Goal: Information Seeking & Learning: Find specific fact

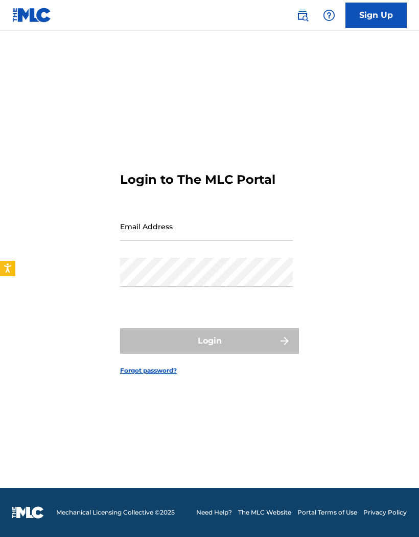
click at [238, 215] on input "Email Address" at bounding box center [206, 226] width 173 height 29
type input "Jones92509@yahoo.com"
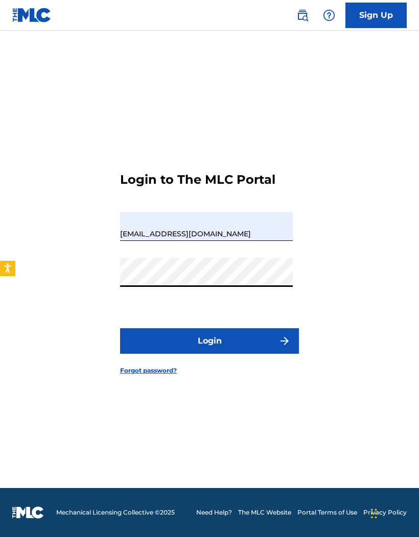
click at [272, 328] on button "Login" at bounding box center [209, 341] width 179 height 26
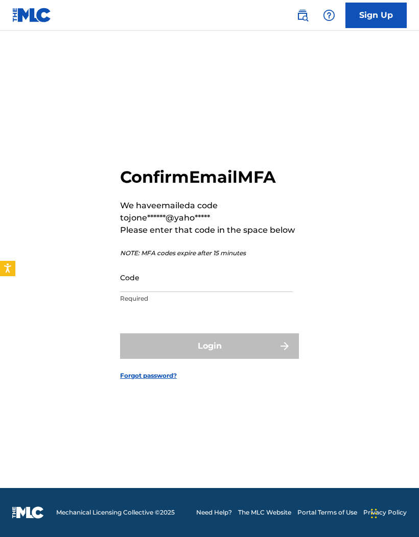
click at [262, 263] on input "Code" at bounding box center [206, 277] width 173 height 29
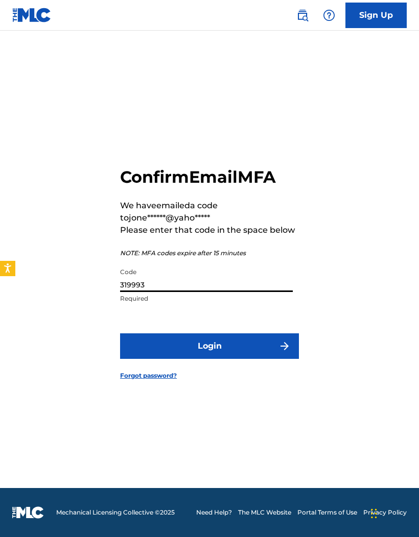
type input "319993"
click at [247, 333] on button "Login" at bounding box center [209, 346] width 179 height 26
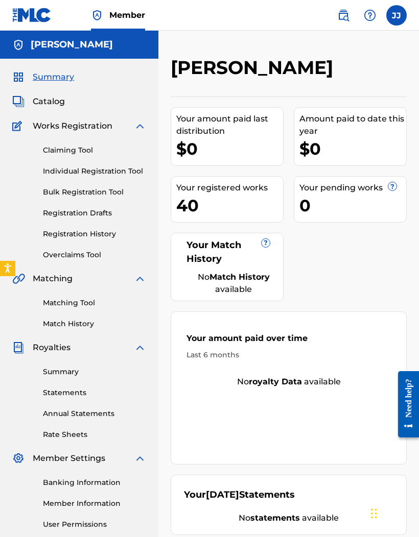
click at [92, 325] on link "Match History" at bounding box center [94, 323] width 103 height 11
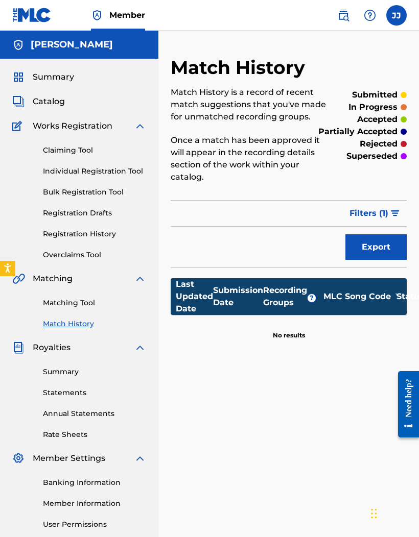
click at [84, 302] on link "Matching Tool" at bounding box center [94, 303] width 103 height 11
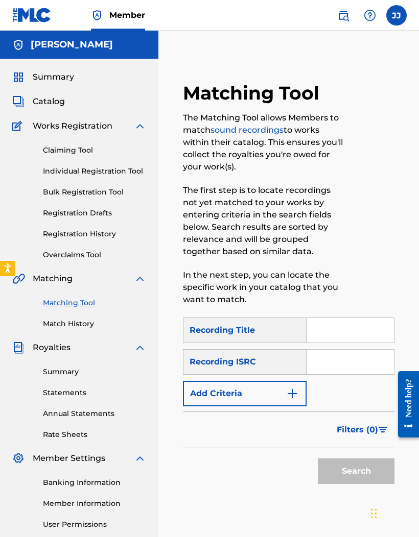
click at [348, 330] on input "Search Form" at bounding box center [349, 330] width 87 height 24
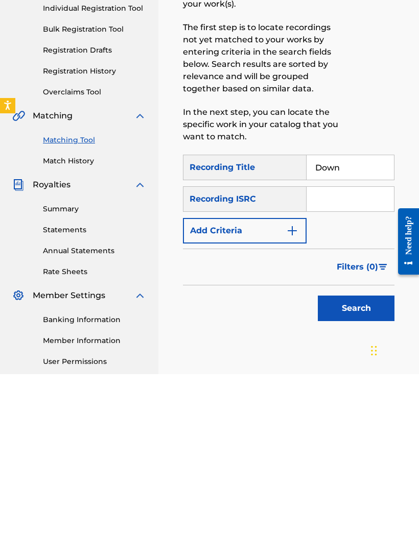
type input "Down"
click at [381, 458] on button "Search" at bounding box center [355, 471] width 77 height 26
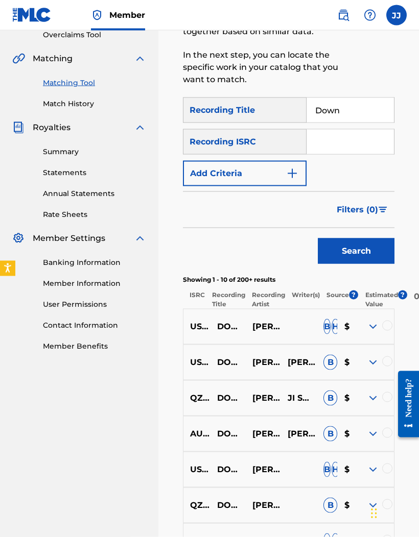
scroll to position [211, 0]
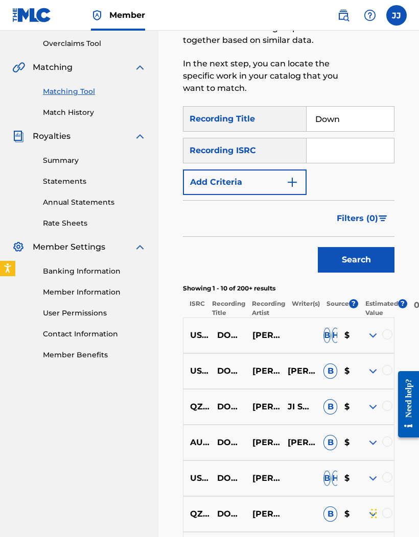
click at [363, 221] on span "Filters ( 0 )" at bounding box center [356, 218] width 41 height 12
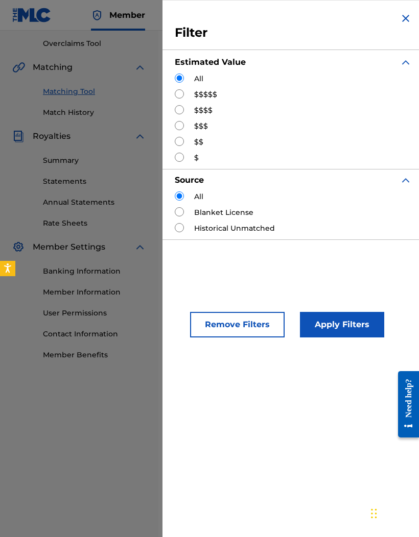
click at [208, 89] on div "All $$$$$ $$$$ $$$ $$ $" at bounding box center [293, 118] width 237 height 90
click at [178, 89] on input "Search Form" at bounding box center [179, 93] width 9 height 9
radio input "true"
click at [349, 332] on button "Apply Filters" at bounding box center [342, 325] width 84 height 26
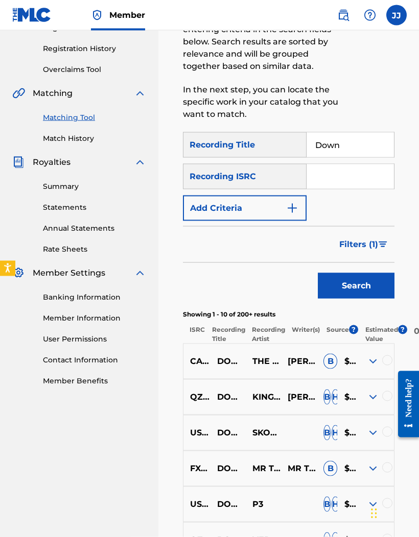
scroll to position [195, 0]
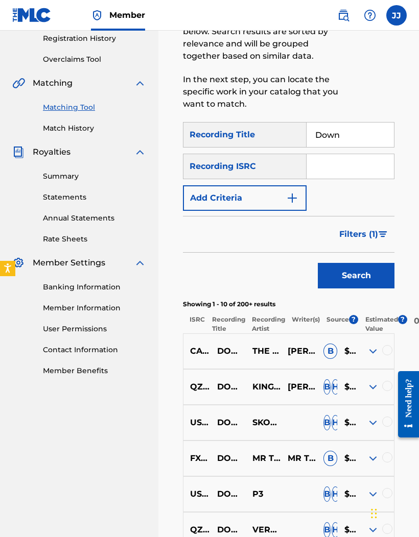
click at [373, 426] on img at bounding box center [372, 422] width 12 height 12
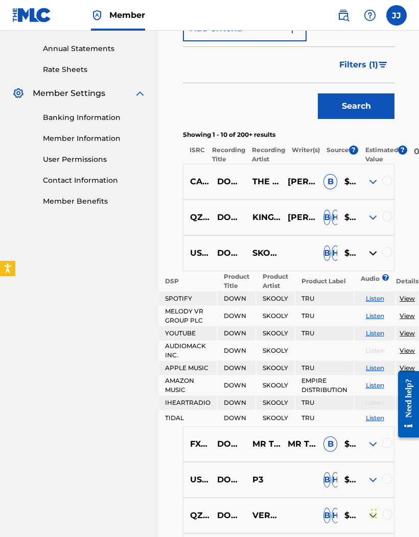
scroll to position [371, 0]
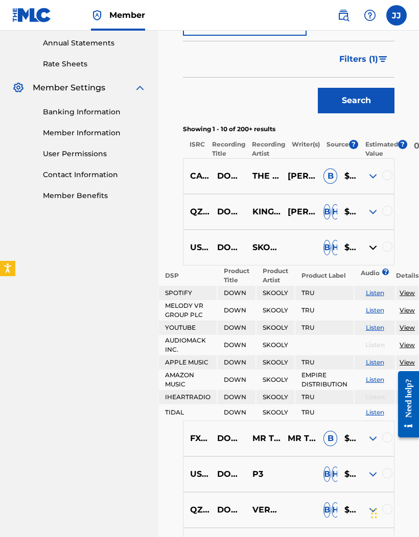
click at [372, 477] on img at bounding box center [372, 474] width 12 height 12
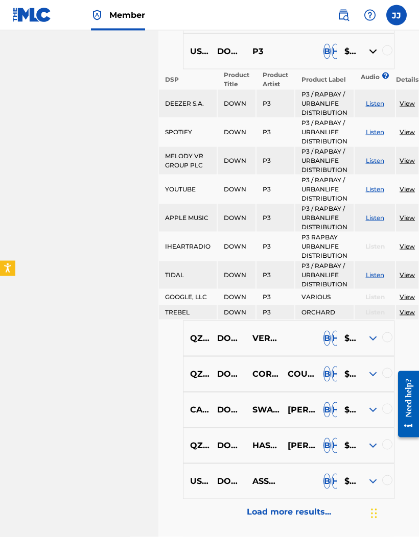
click at [367, 341] on img at bounding box center [372, 338] width 12 height 12
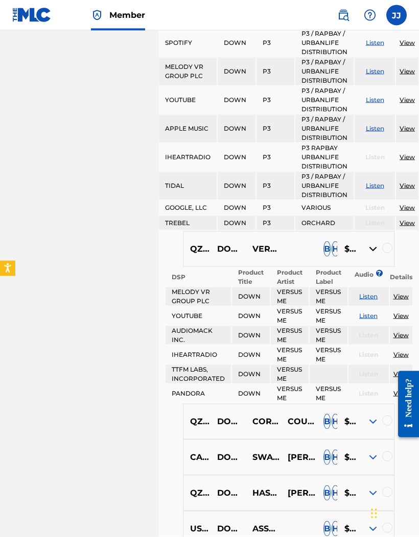
scroll to position [892, 0]
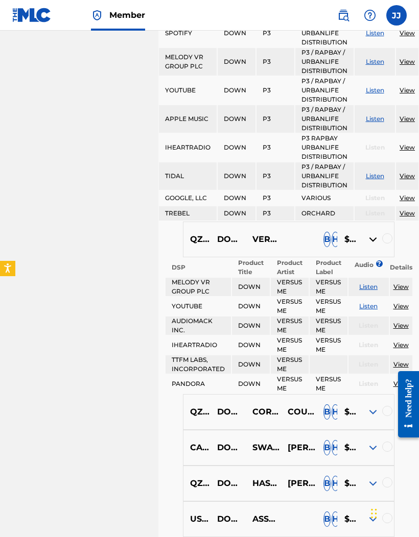
click at [370, 519] on img at bounding box center [372, 519] width 12 height 12
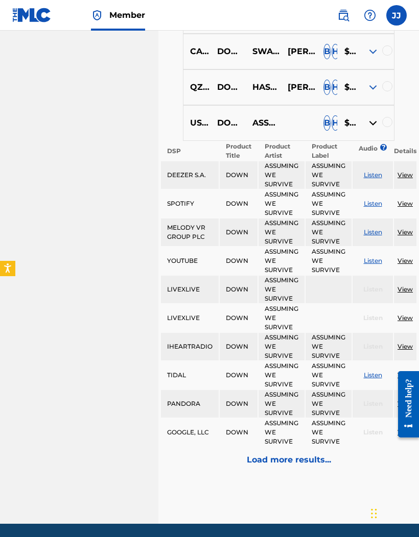
scroll to position [1307, 0]
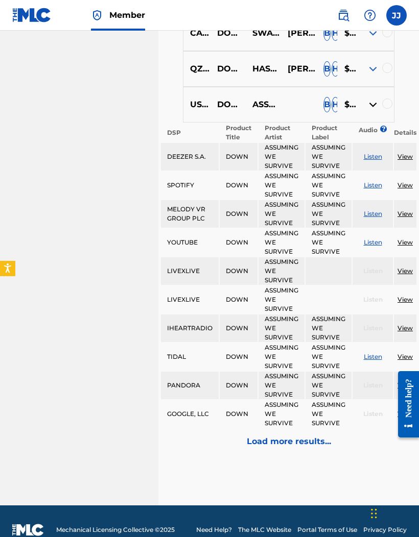
click at [313, 445] on p "Load more results..." at bounding box center [289, 441] width 84 height 12
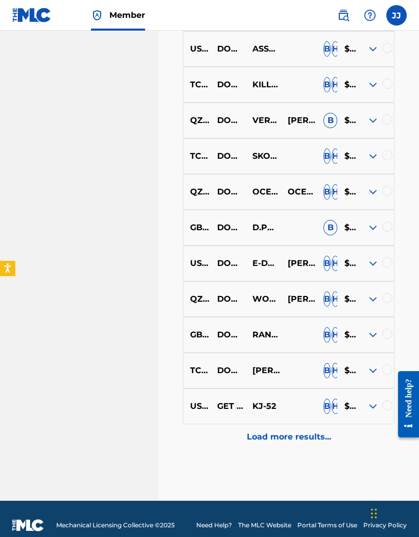
scroll to position [796, 0]
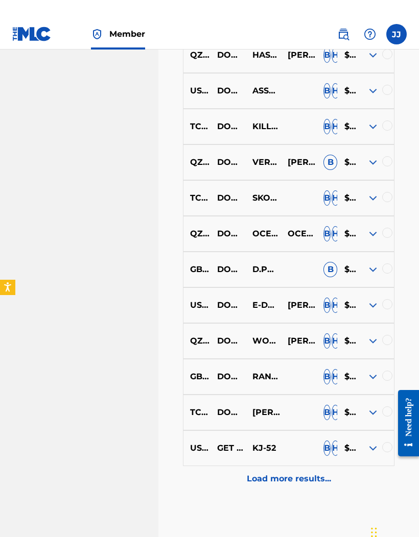
click at [372, 435] on img at bounding box center [372, 429] width 12 height 12
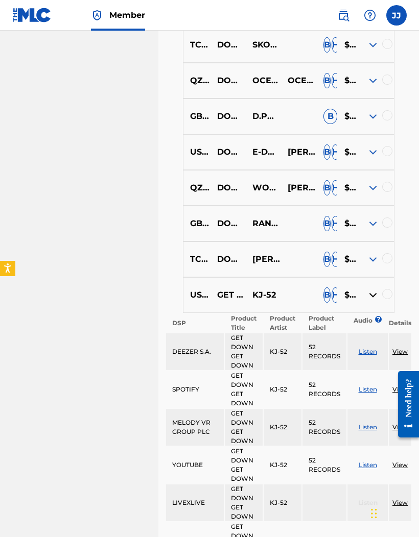
scroll to position [928, 0]
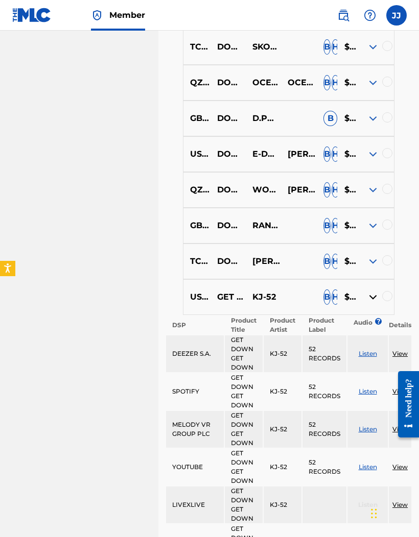
click at [369, 263] on img at bounding box center [372, 261] width 12 height 12
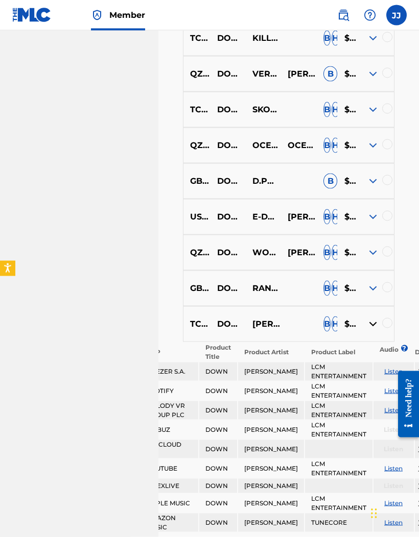
scroll to position [868, 0]
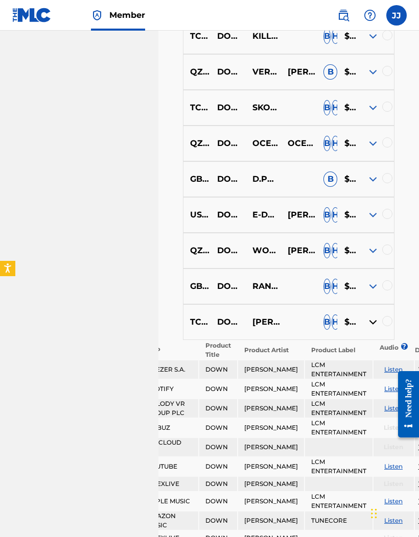
click at [366, 292] on img at bounding box center [372, 286] width 12 height 12
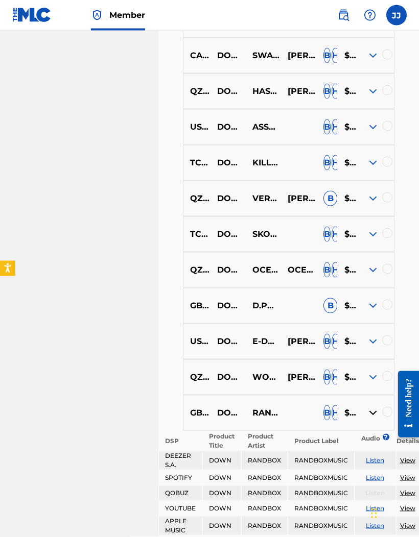
scroll to position [694, 0]
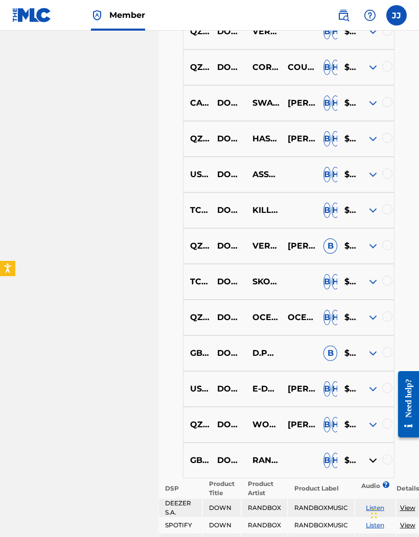
click at [368, 355] on img at bounding box center [372, 353] width 12 height 12
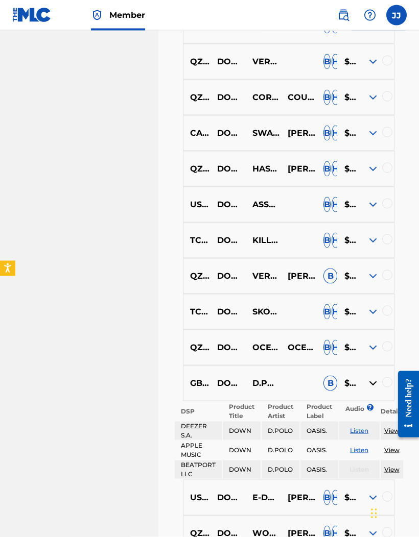
click at [367, 318] on img at bounding box center [372, 312] width 12 height 12
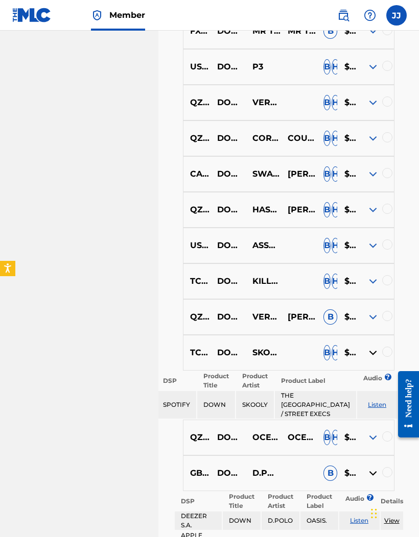
scroll to position [622, 0]
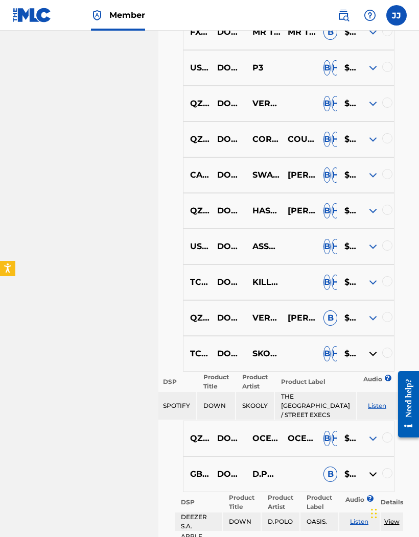
click at [371, 286] on img at bounding box center [372, 282] width 12 height 12
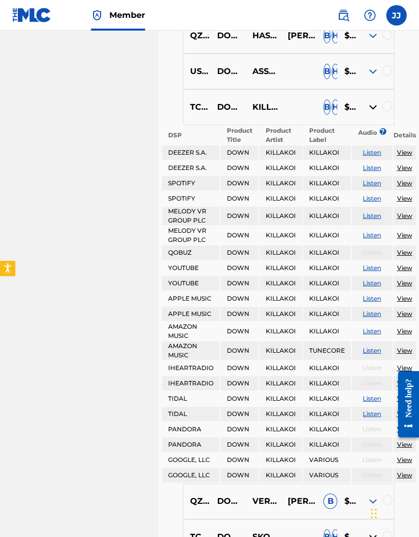
scroll to position [791, 0]
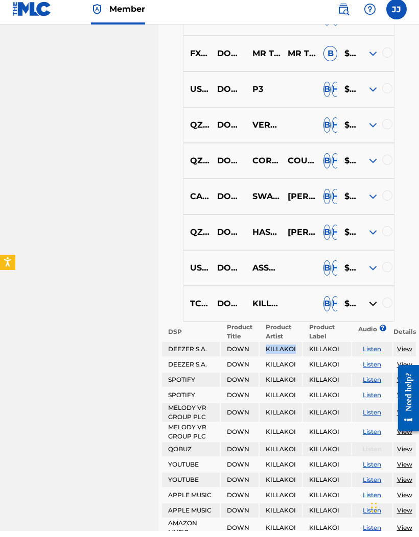
click at [366, 280] on img at bounding box center [372, 274] width 12 height 12
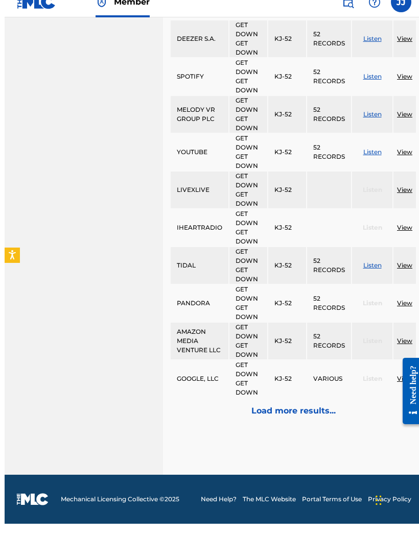
scroll to position [2418, 0]
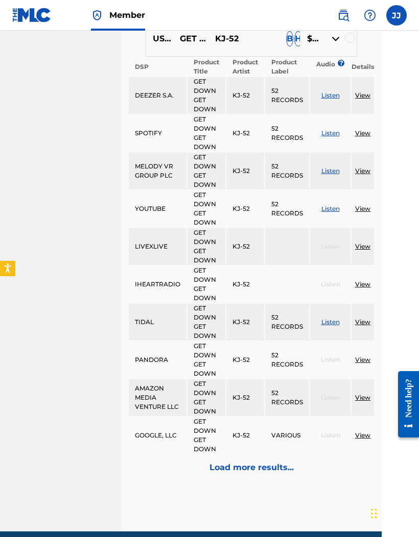
click at [275, 474] on p "Load more results..." at bounding box center [251, 467] width 84 height 12
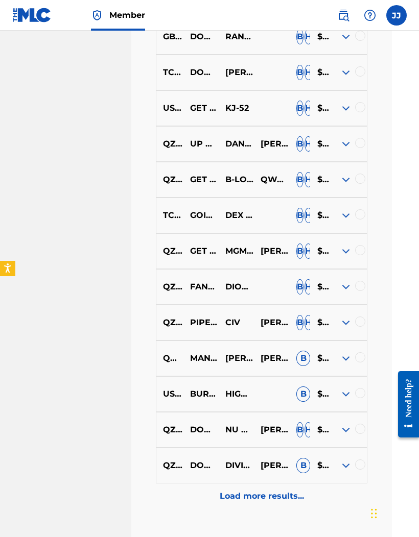
scroll to position [1125, 27]
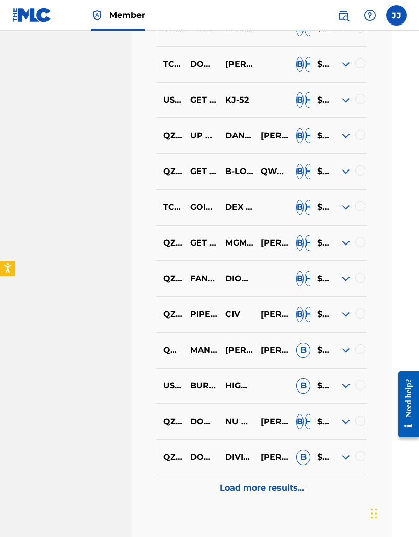
click at [342, 392] on img at bounding box center [345, 386] width 12 height 12
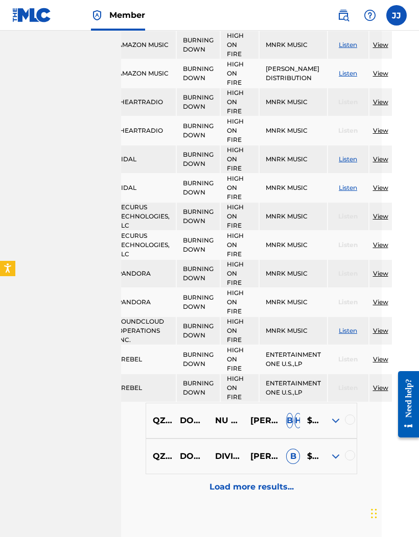
scroll to position [1805, 50]
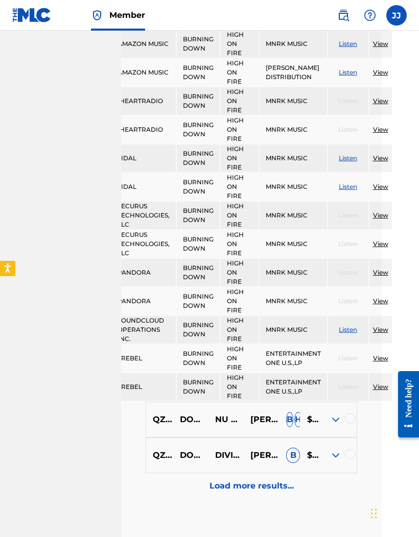
click at [391, 218] on td "View" at bounding box center [380, 216] width 22 height 28
click at [388, 219] on link "View" at bounding box center [380, 215] width 15 height 8
click at [388, 105] on link "View" at bounding box center [380, 101] width 15 height 8
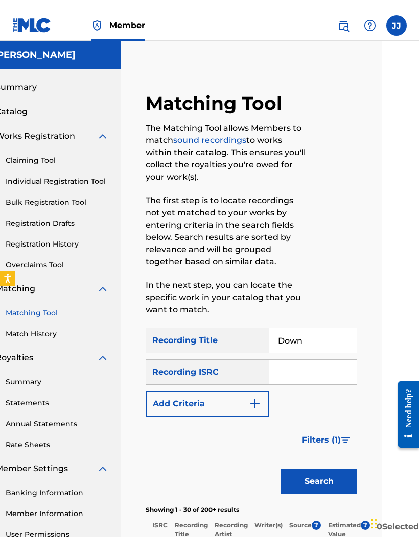
scroll to position [0, 43]
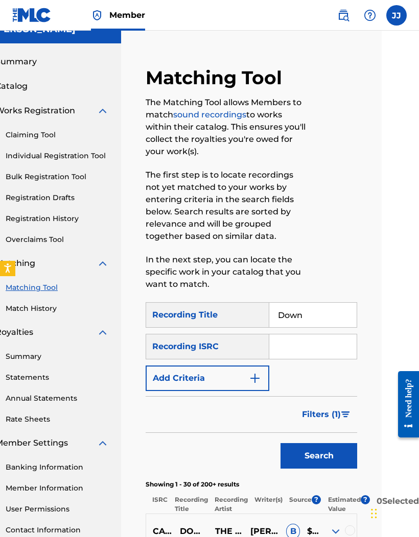
click at [320, 315] on input "Down" at bounding box center [312, 315] width 87 height 24
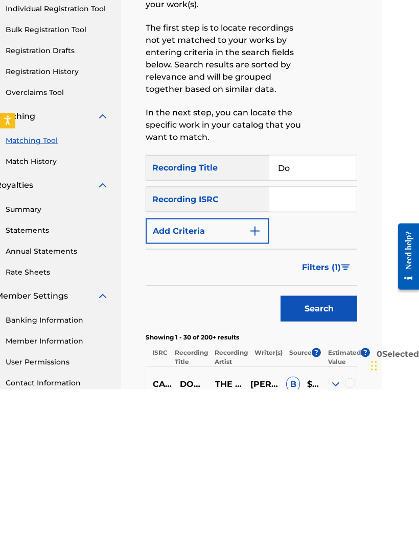
type input "D"
click at [330, 444] on button "Search" at bounding box center [318, 457] width 77 height 26
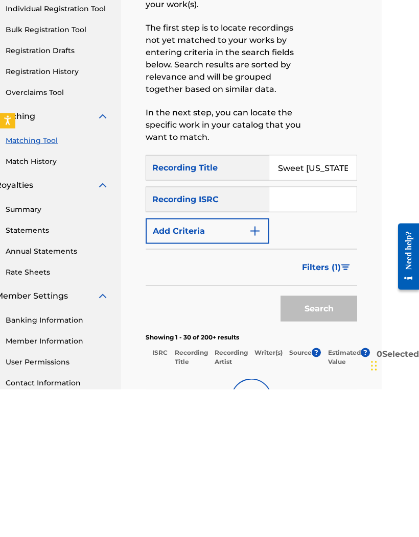
scroll to position [163, 31]
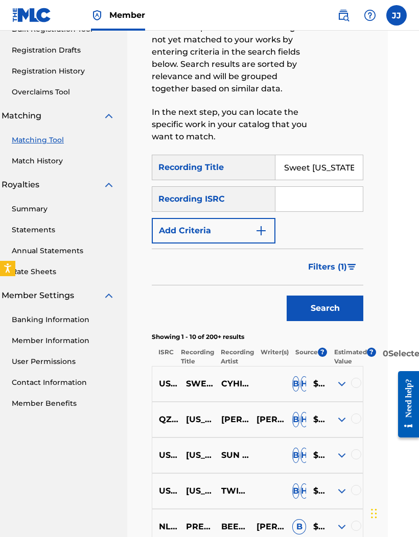
click at [344, 386] on img at bounding box center [341, 384] width 12 height 12
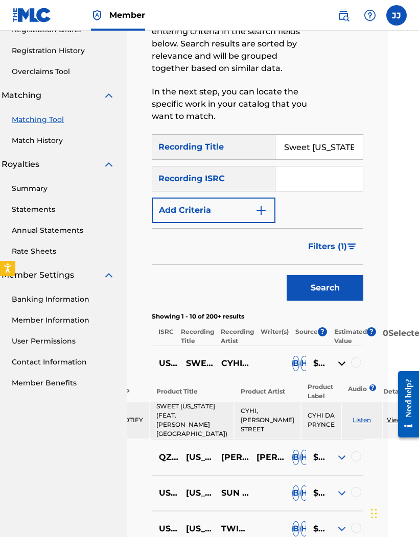
click at [333, 502] on div "US3JJ1500951 GEORGIA DUST SUN SEEKER B H $$$$$" at bounding box center [257, 493] width 211 height 36
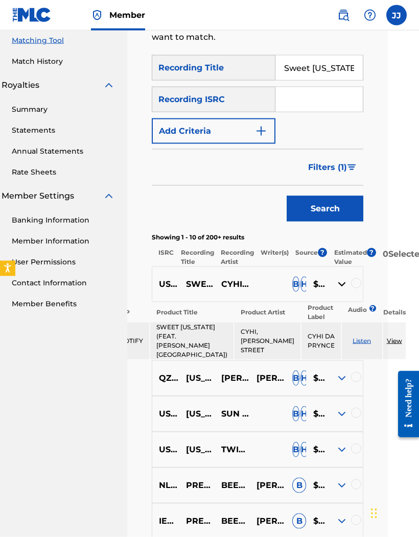
scroll to position [264, 31]
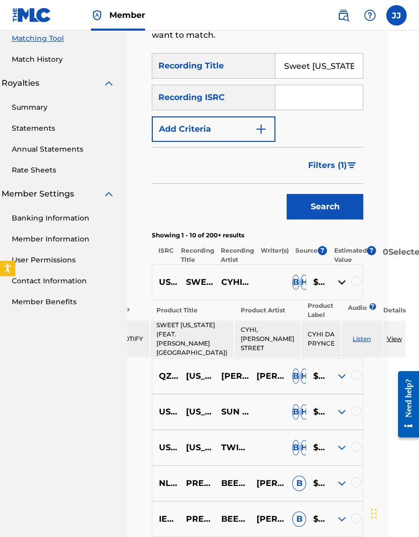
click at [340, 418] on img at bounding box center [341, 412] width 12 height 12
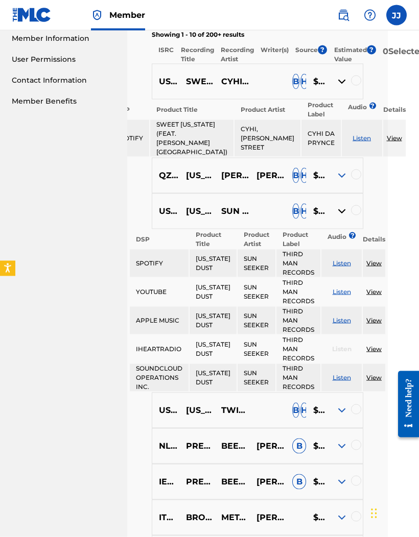
click at [337, 416] on img at bounding box center [341, 410] width 12 height 12
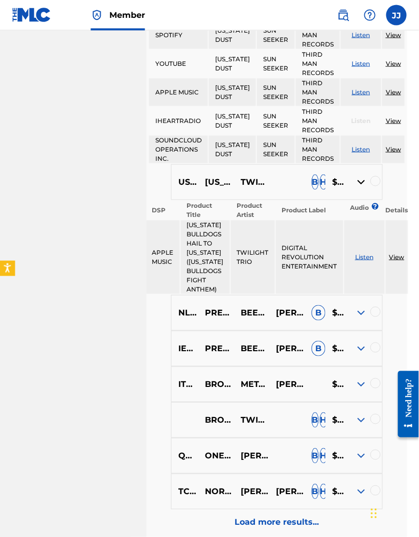
scroll to position [689, 13]
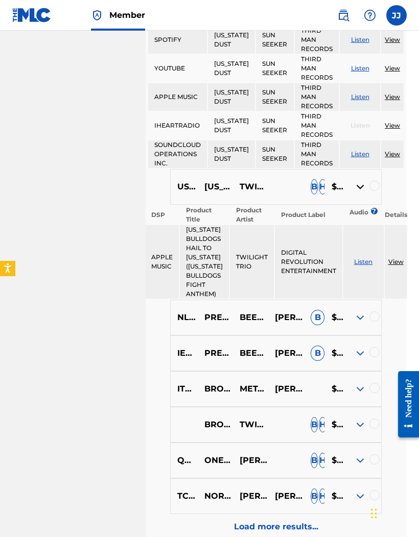
click at [355, 431] on img at bounding box center [360, 425] width 12 height 12
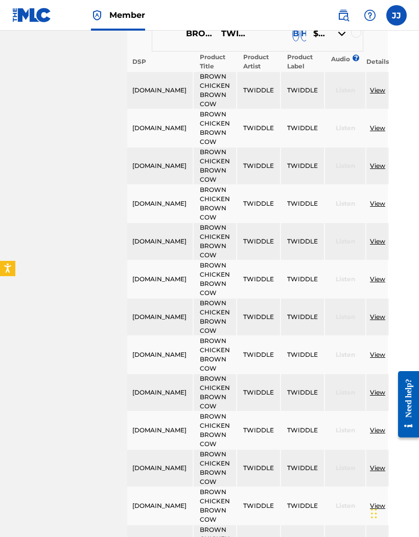
scroll to position [1079, 31]
click at [385, 208] on link "View" at bounding box center [377, 204] width 15 height 8
click at [388, 104] on td "View" at bounding box center [377, 90] width 22 height 37
click at [382, 94] on link "View" at bounding box center [377, 90] width 15 height 8
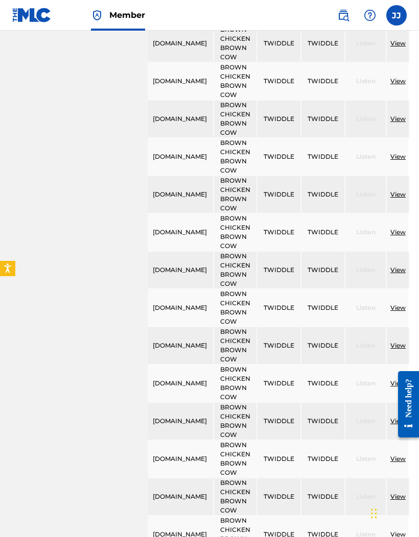
scroll to position [1430, 11]
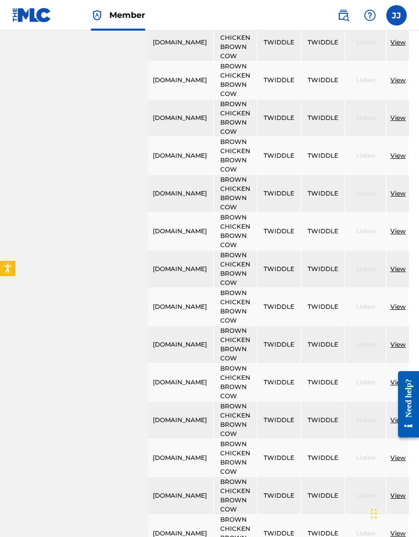
click at [405, 310] on link "View" at bounding box center [397, 307] width 15 height 8
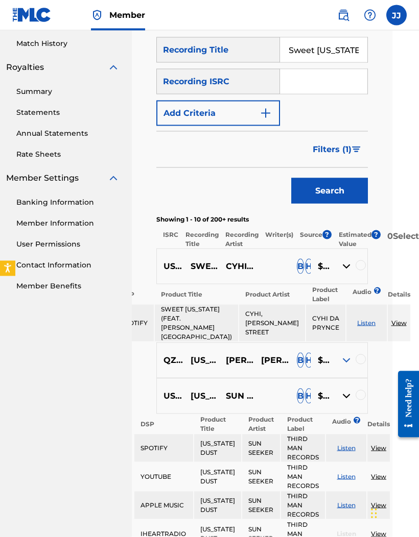
scroll to position [244, 22]
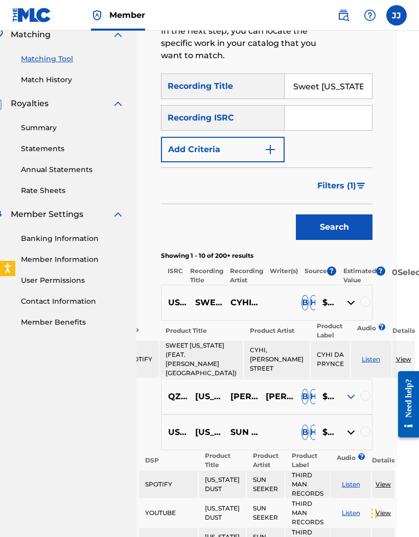
click at [354, 77] on input "Sweet Georgia brown" at bounding box center [327, 86] width 87 height 24
click at [354, 88] on input "Sweet Georgia brown" at bounding box center [327, 86] width 87 height 24
click at [354, 87] on input "Sweet Georgia brown" at bounding box center [327, 86] width 87 height 24
click at [349, 84] on input "Sweet brown" at bounding box center [327, 86] width 87 height 24
type input "S"
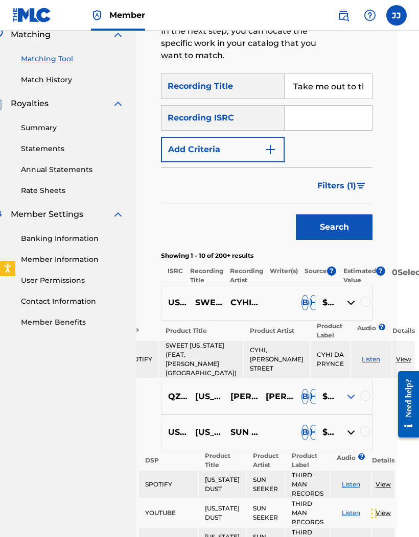
click at [340, 228] on button "Search" at bounding box center [334, 227] width 77 height 26
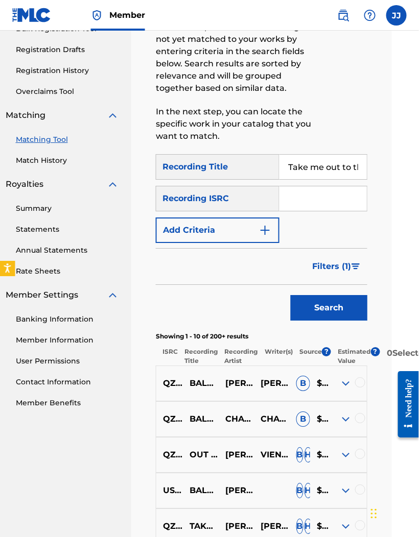
scroll to position [163, 31]
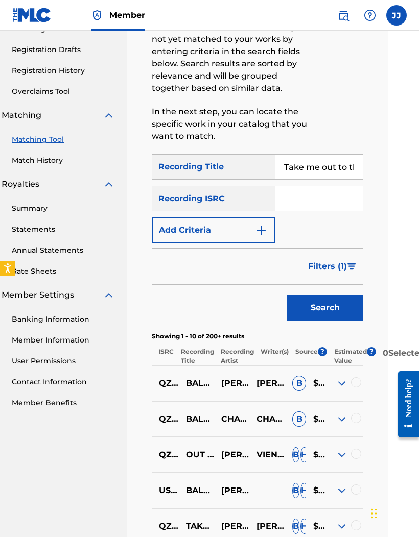
click at [342, 386] on img at bounding box center [341, 383] width 12 height 12
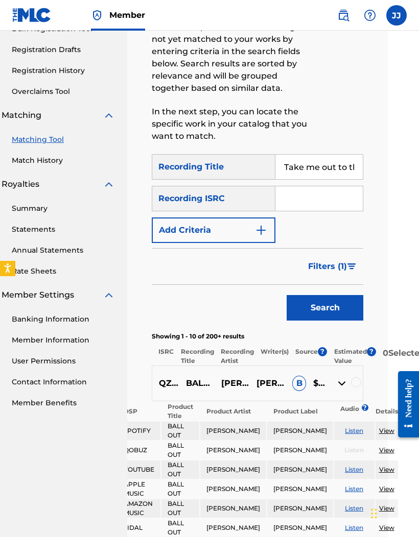
click at [351, 386] on div at bounding box center [356, 382] width 10 height 10
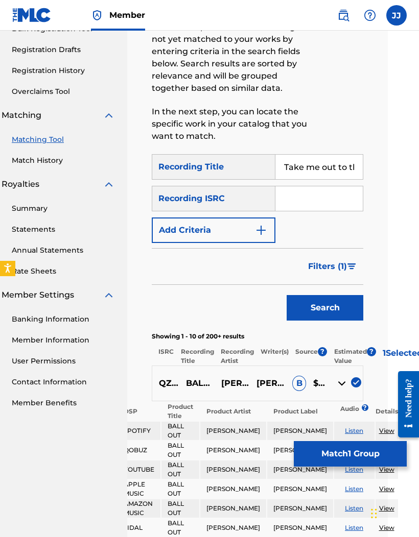
click at [341, 389] on img at bounding box center [341, 383] width 12 height 12
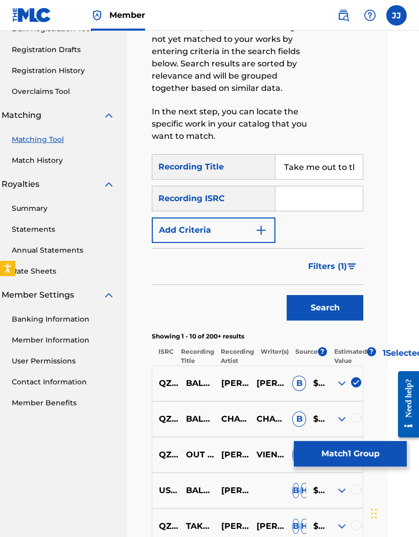
click at [339, 386] on img at bounding box center [341, 383] width 12 height 12
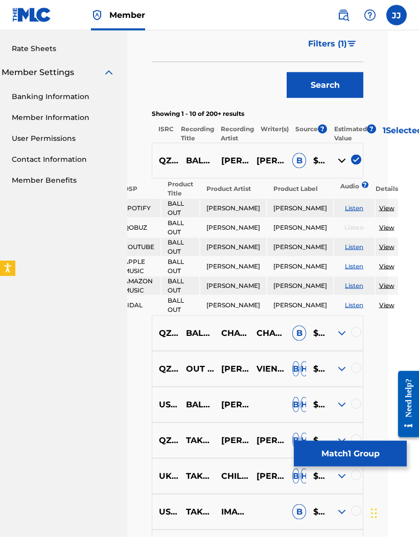
scroll to position [402, 31]
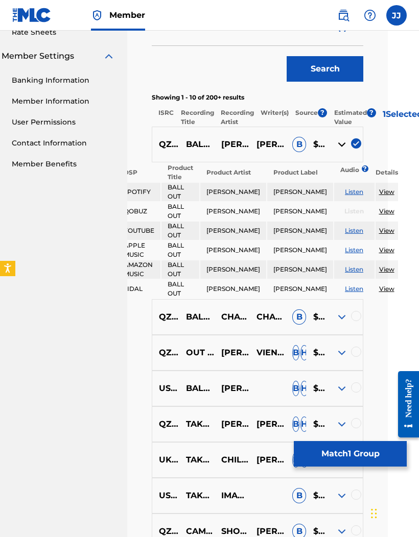
click at [336, 395] on img at bounding box center [341, 388] width 12 height 12
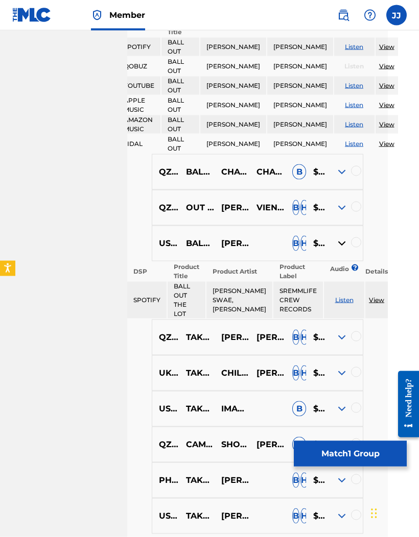
scroll to position [550, 31]
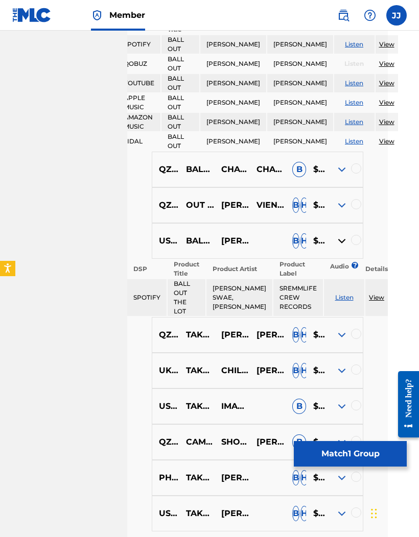
click at [331, 412] on div at bounding box center [344, 406] width 35 height 12
click at [336, 409] on img at bounding box center [341, 406] width 12 height 12
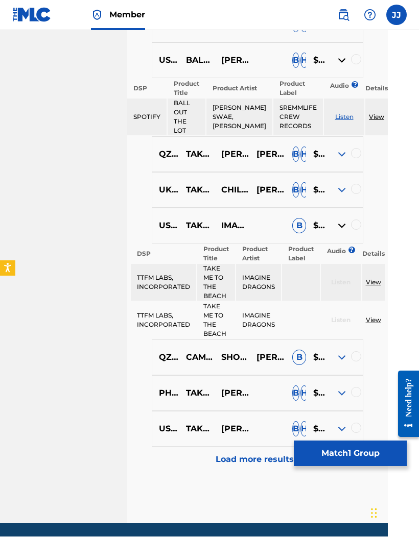
scroll to position [772, 31]
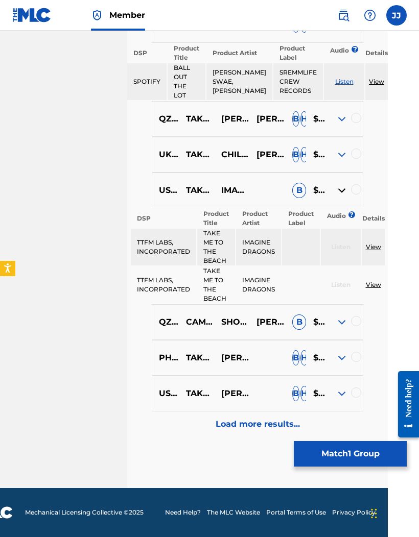
click at [345, 354] on img at bounding box center [341, 358] width 12 height 12
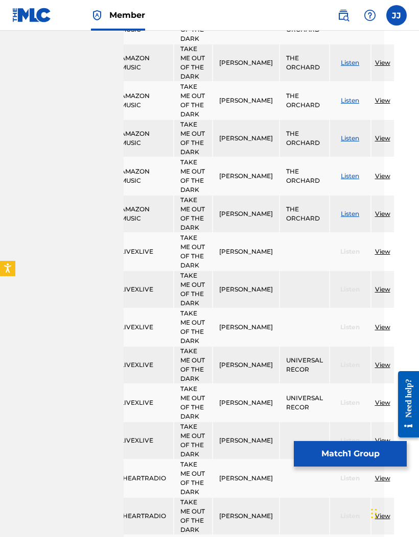
scroll to position [2627, 38]
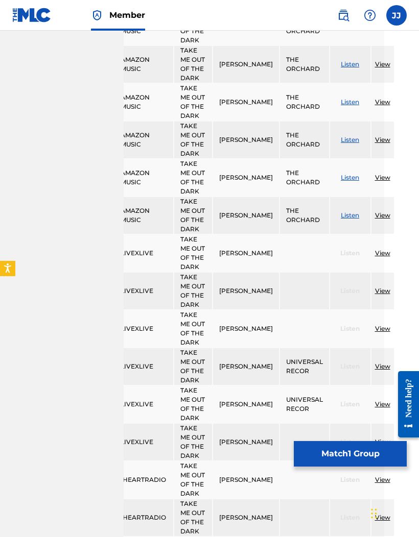
click at [390, 219] on link "View" at bounding box center [382, 215] width 15 height 8
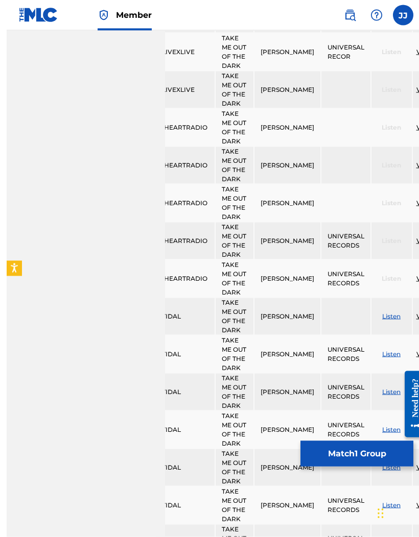
scroll to position [3028, 0]
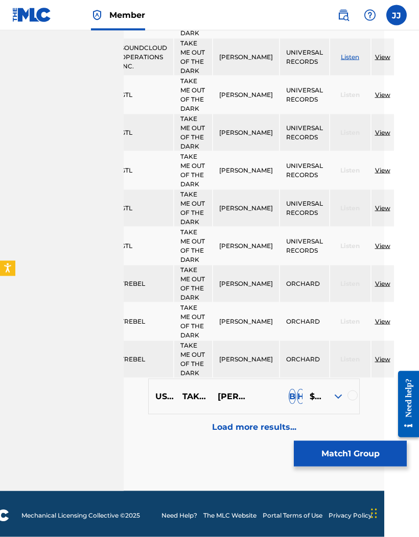
click at [335, 403] on img at bounding box center [338, 396] width 12 height 12
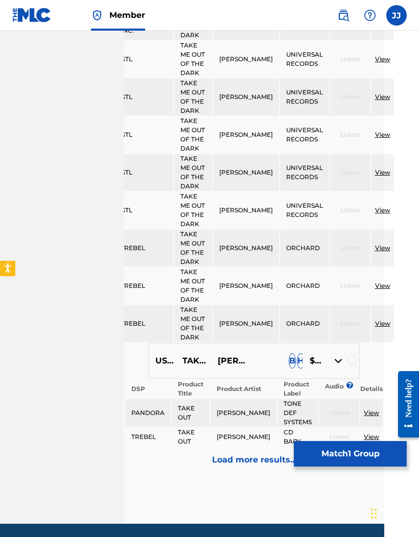
click at [260, 465] on p "Load more results..." at bounding box center [254, 460] width 84 height 12
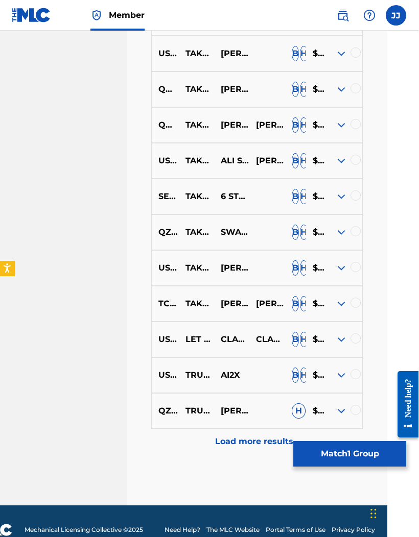
scroll to position [814, 31]
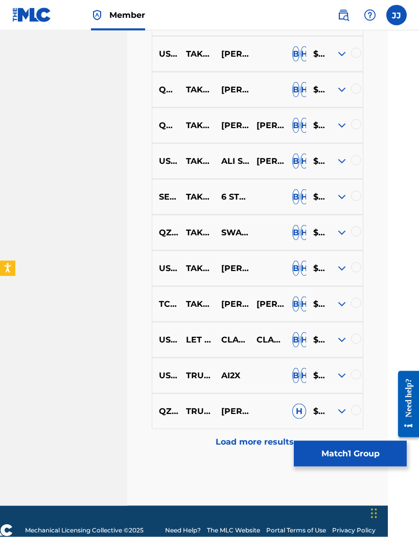
click at [337, 381] on img at bounding box center [341, 376] width 12 height 12
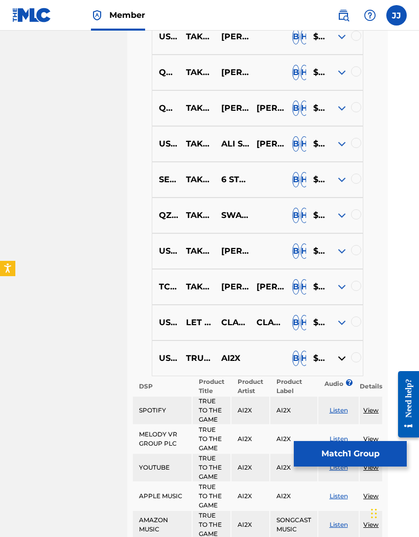
scroll to position [829, 31]
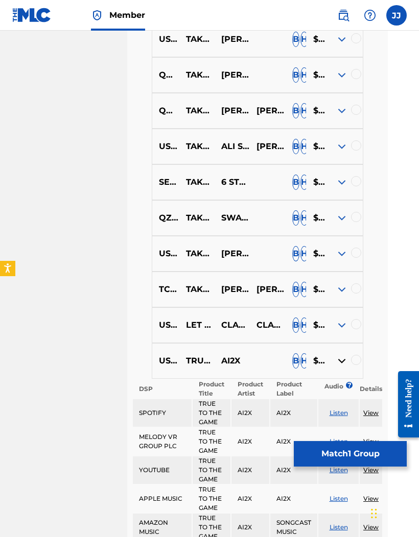
click at [339, 260] on img at bounding box center [341, 254] width 12 height 12
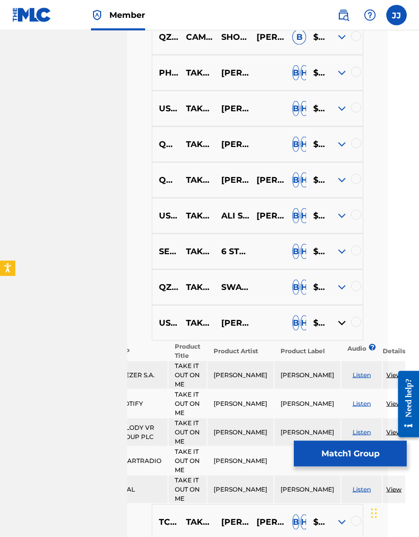
click at [336, 293] on img at bounding box center [341, 287] width 12 height 12
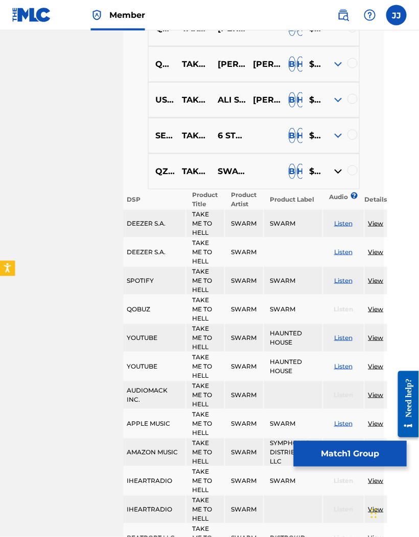
scroll to position [875, 36]
click at [339, 136] on img at bounding box center [338, 136] width 12 height 12
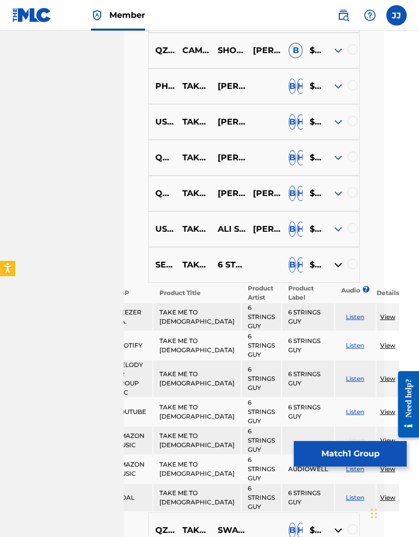
scroll to position [746, 36]
click at [326, 164] on div at bounding box center [341, 158] width 35 height 12
click at [339, 162] on img at bounding box center [338, 158] width 12 height 12
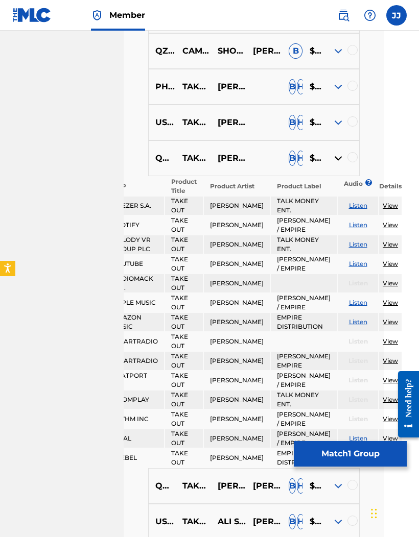
scroll to position [729, 36]
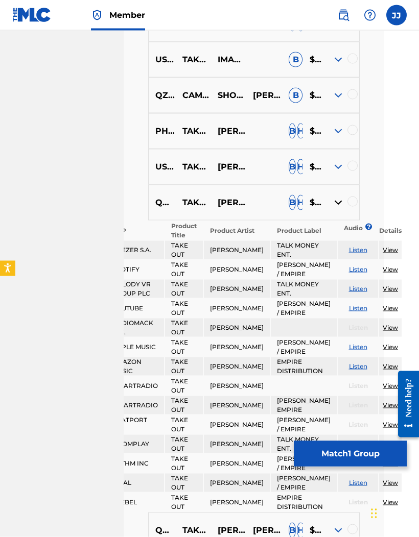
click at [334, 173] on img at bounding box center [338, 167] width 12 height 12
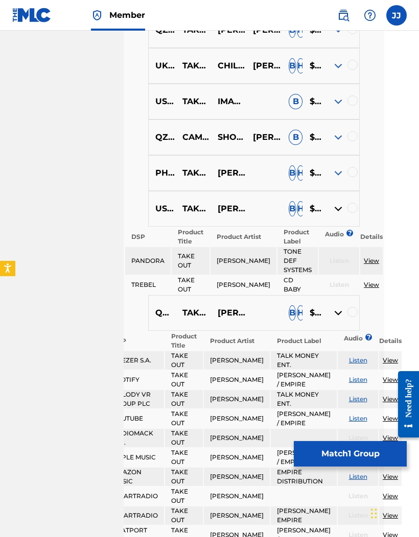
scroll to position [655, 36]
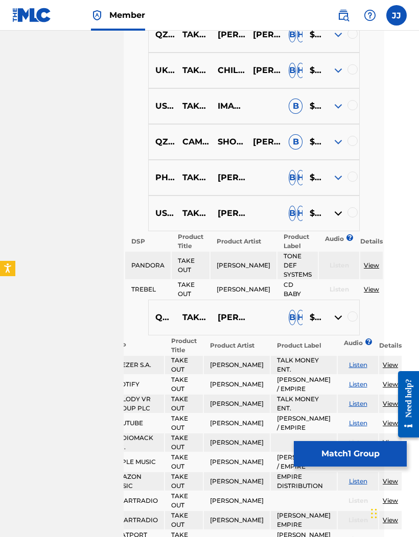
click at [332, 180] on img at bounding box center [338, 177] width 12 height 12
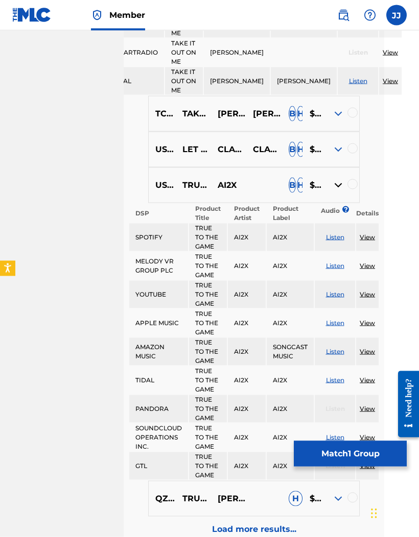
scroll to position [5395, 36]
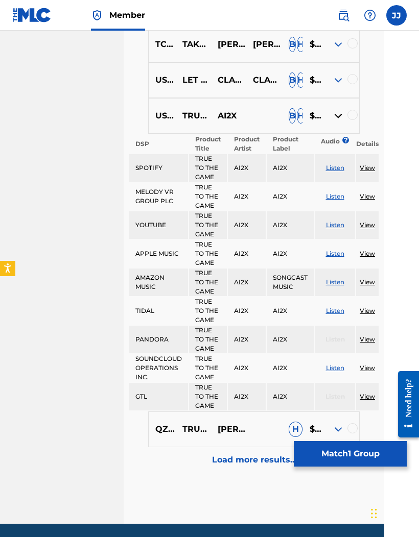
click at [271, 464] on p "Load more results..." at bounding box center [254, 460] width 84 height 12
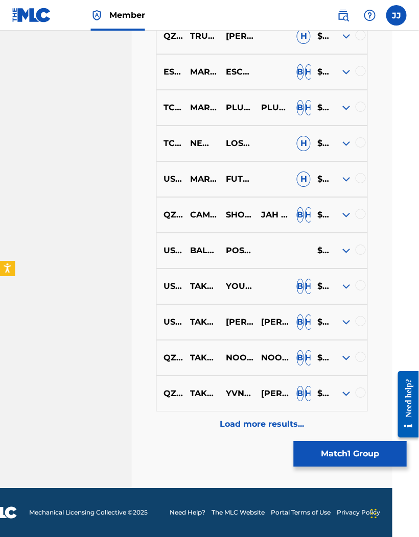
scroll to position [1195, 0]
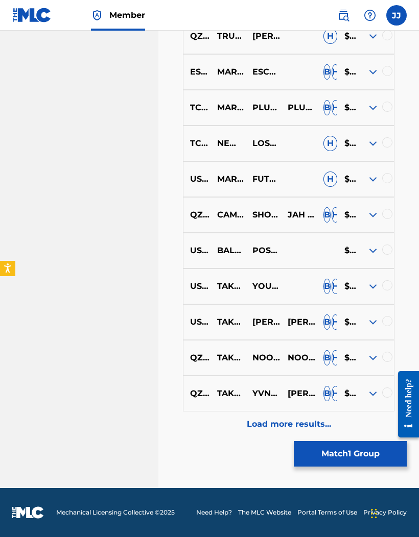
click at [368, 283] on img at bounding box center [372, 286] width 12 height 12
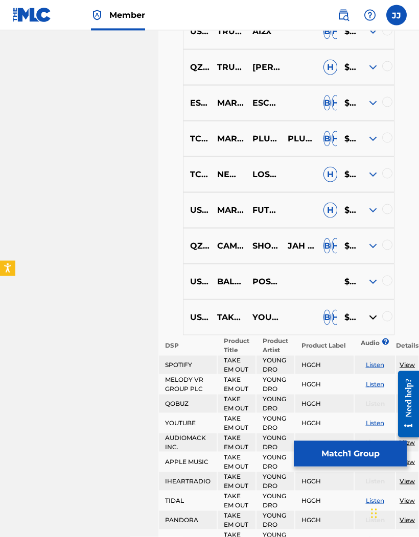
click at [369, 286] on img at bounding box center [372, 282] width 12 height 12
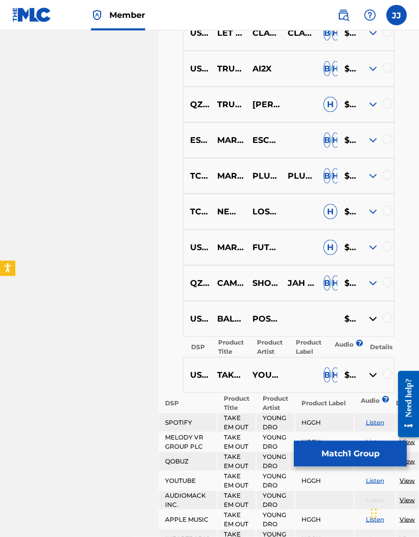
scroll to position [1120, 0]
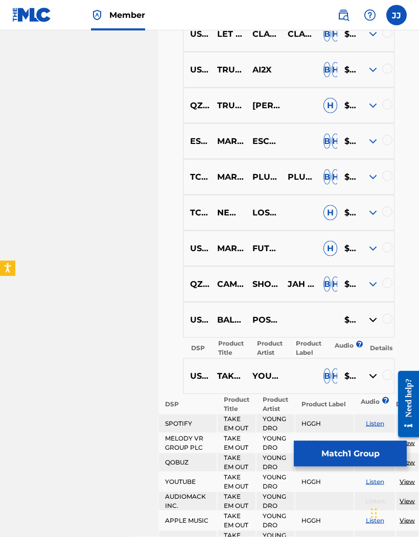
click at [360, 255] on div at bounding box center [375, 248] width 35 height 12
click at [367, 251] on img at bounding box center [372, 248] width 12 height 12
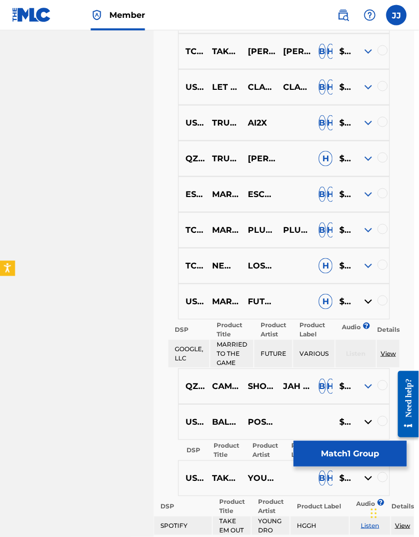
click at [362, 268] on img at bounding box center [368, 266] width 12 height 12
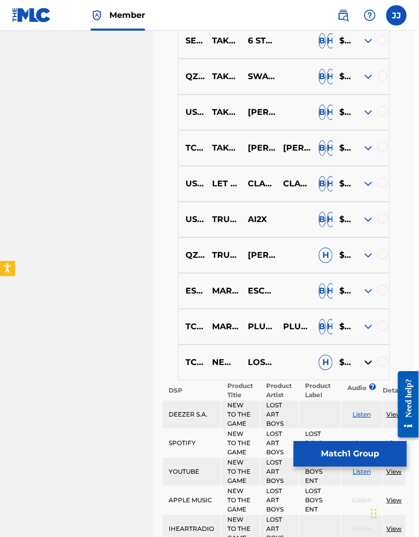
click at [362, 294] on img at bounding box center [368, 291] width 12 height 12
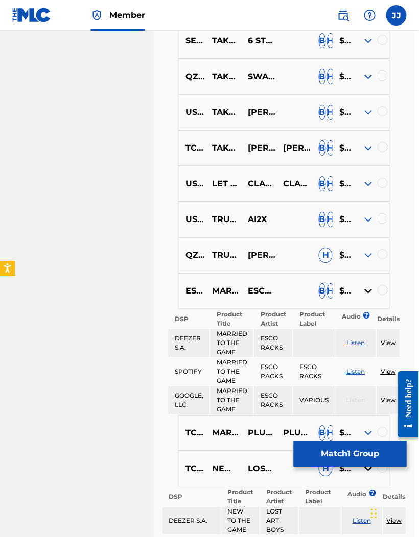
scroll to position [970, 5]
click at [362, 258] on img at bounding box center [367, 255] width 12 height 12
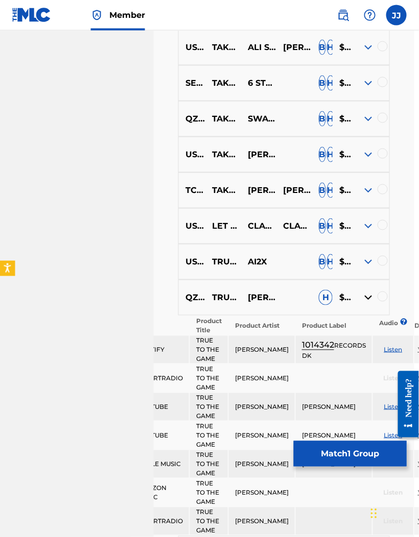
scroll to position [918, 5]
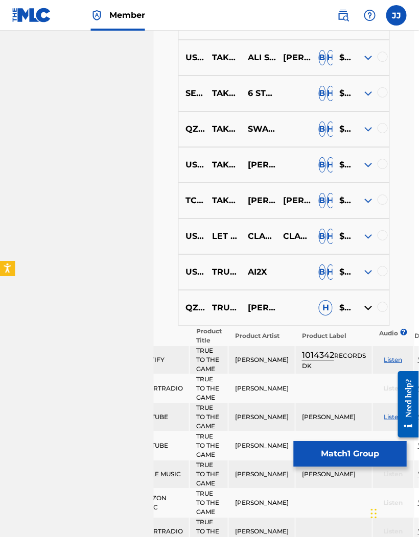
click at [362, 276] on img at bounding box center [368, 272] width 12 height 12
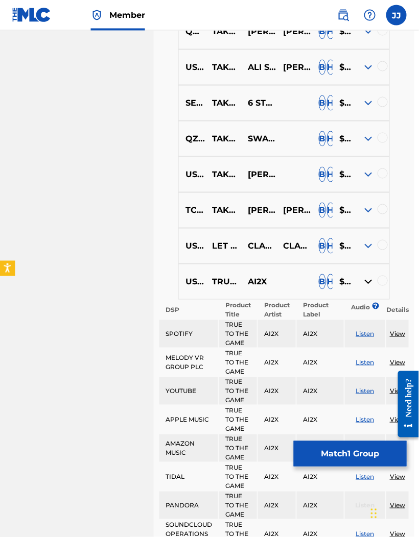
scroll to position [909, 5]
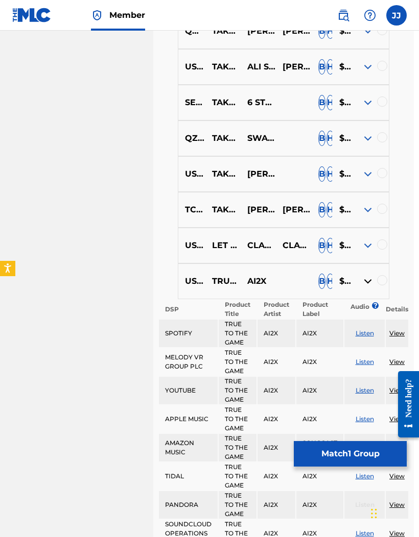
click at [361, 178] on img at bounding box center [367, 174] width 12 height 12
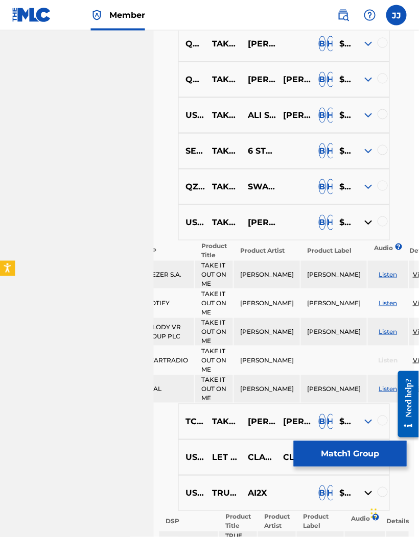
click at [364, 190] on img at bounding box center [368, 187] width 12 height 12
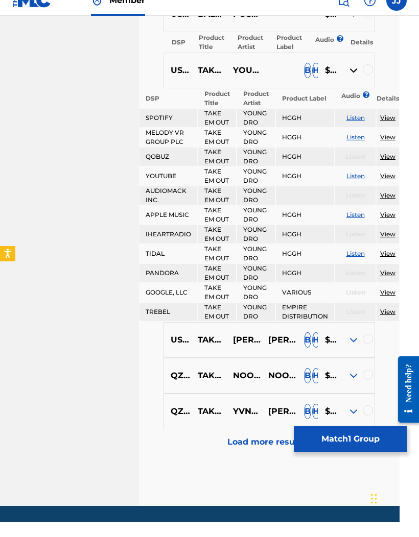
scroll to position [3025, 19]
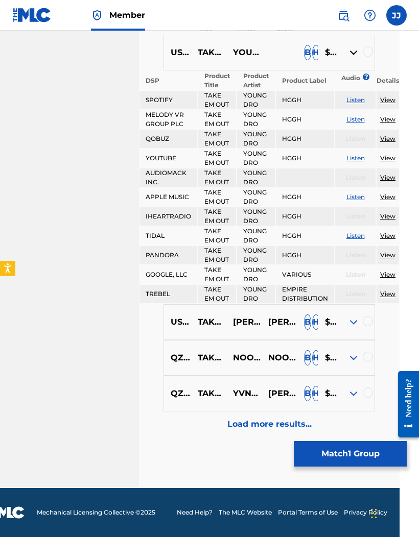
click at [277, 414] on div "Load more results..." at bounding box center [268, 424] width 211 height 26
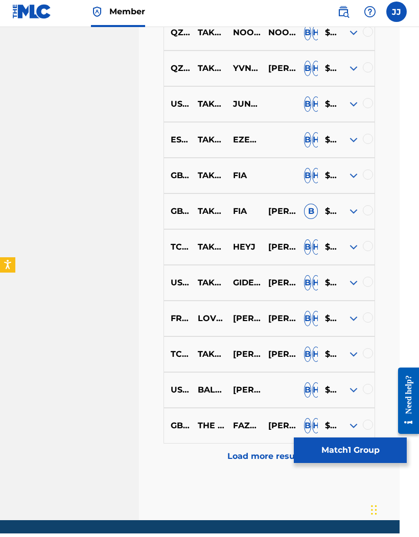
scroll to position [1553, 19]
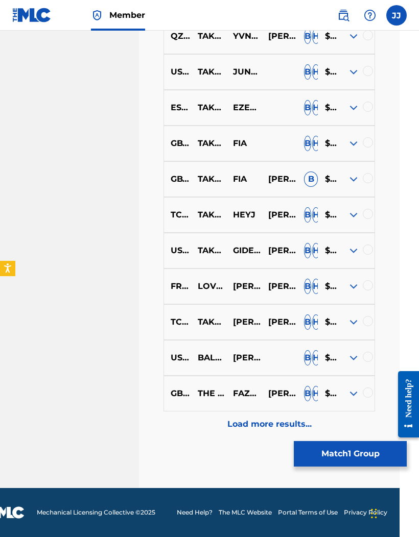
click at [353, 346] on div "USUYG1118020 BALL OUT THE LOT (FEAT. SWAE LEE) BOBO SWAE B H $$$$$" at bounding box center [268, 358] width 211 height 36
click at [353, 358] on img at bounding box center [353, 358] width 12 height 12
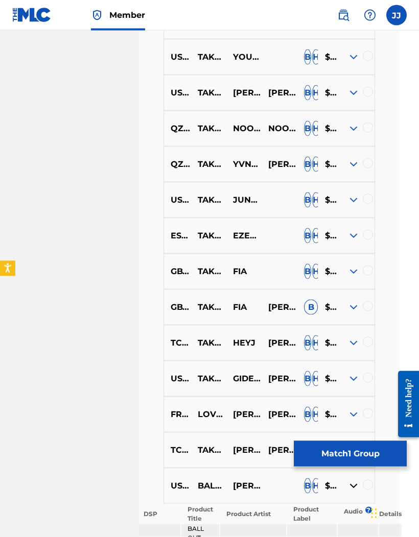
click at [348, 271] on img at bounding box center [353, 271] width 12 height 12
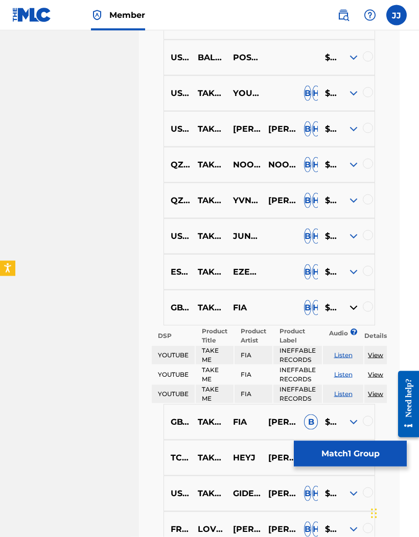
scroll to position [1382, 19]
click at [350, 273] on img at bounding box center [353, 272] width 12 height 12
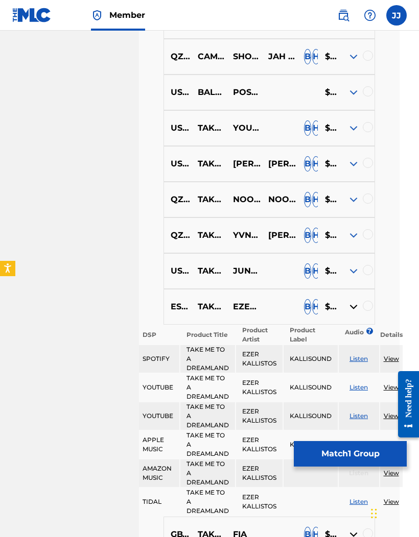
scroll to position [1347, 19]
click at [348, 274] on img at bounding box center [353, 271] width 12 height 12
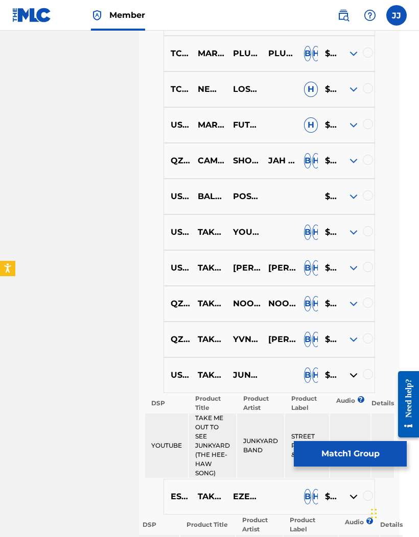
scroll to position [1241, 19]
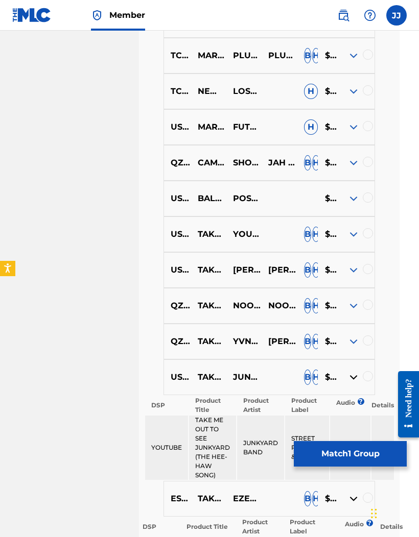
click at [345, 236] on div at bounding box center [356, 234] width 35 height 12
click at [348, 237] on img at bounding box center [353, 234] width 12 height 12
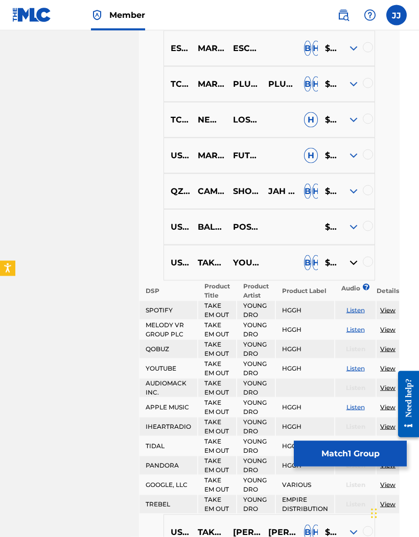
scroll to position [1211, 19]
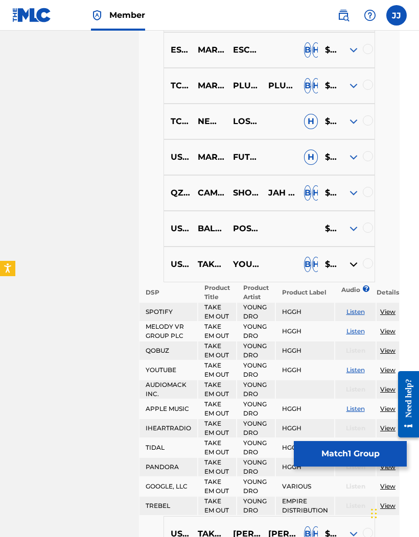
click at [350, 229] on img at bounding box center [353, 229] width 12 height 12
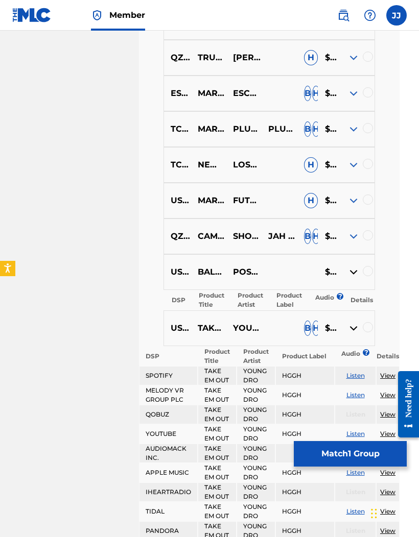
scroll to position [1162, 19]
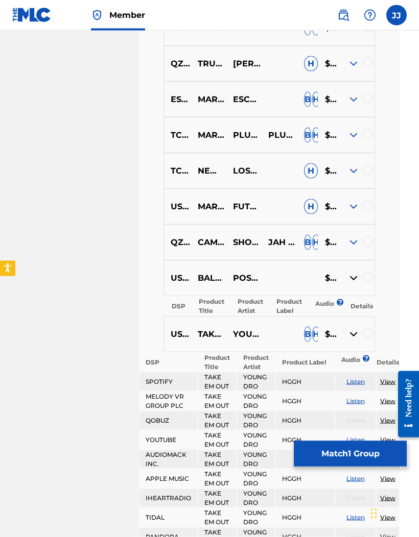
click at [344, 209] on div at bounding box center [356, 207] width 35 height 12
click at [347, 210] on img at bounding box center [353, 207] width 12 height 12
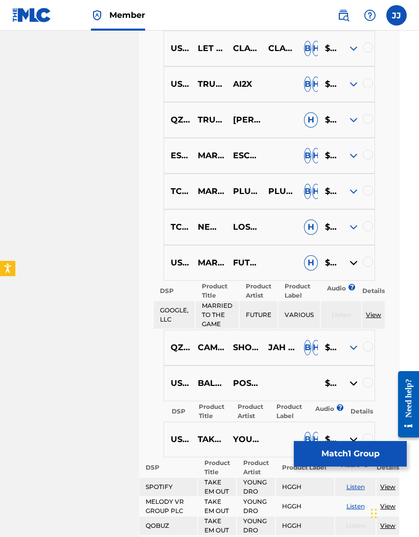
scroll to position [1105, 19]
click at [350, 230] on img at bounding box center [353, 228] width 12 height 12
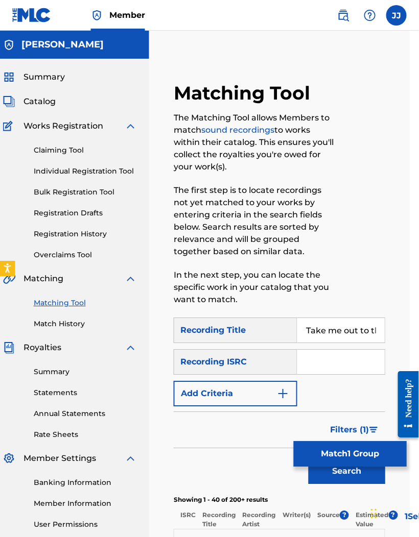
scroll to position [0, 0]
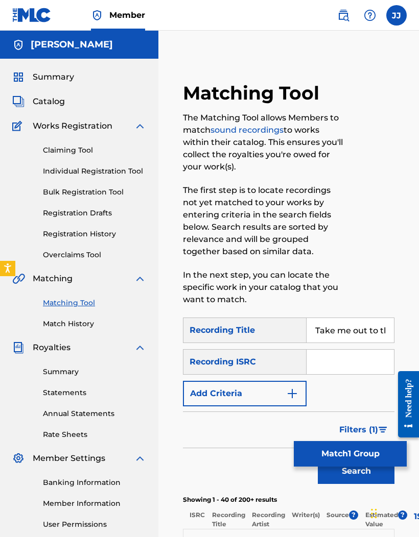
click at [377, 330] on input "Take me out to the ball game" at bounding box center [349, 330] width 87 height 24
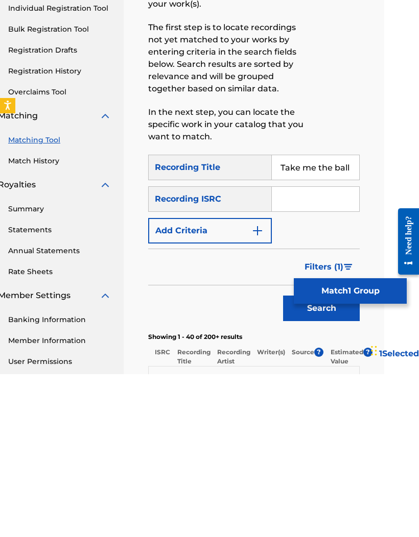
click at [331, 318] on input "Take me the ball game" at bounding box center [315, 330] width 87 height 24
click at [344, 318] on input "Takball game" at bounding box center [315, 330] width 87 height 24
click at [332, 318] on input "game" at bounding box center [315, 330] width 87 height 24
type input "g"
click at [344, 458] on button "Search" at bounding box center [321, 471] width 77 height 26
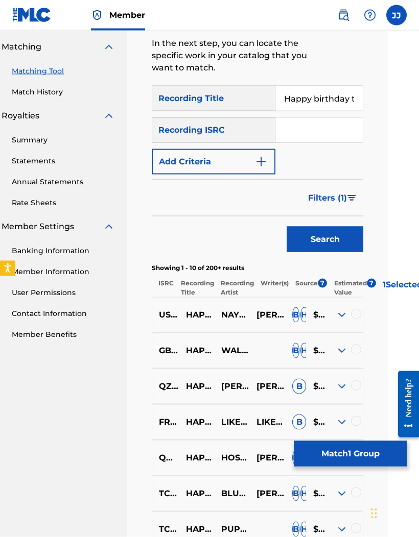
scroll to position [233, 31]
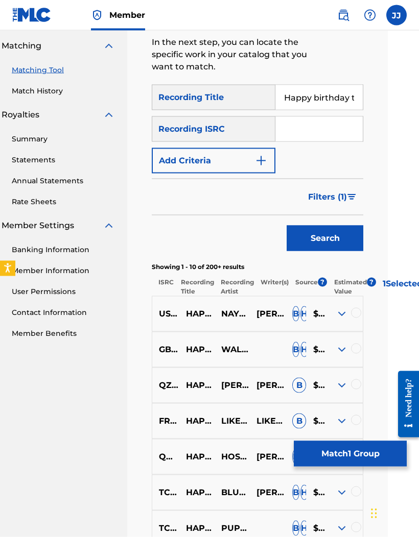
click at [335, 355] on img at bounding box center [341, 350] width 12 height 12
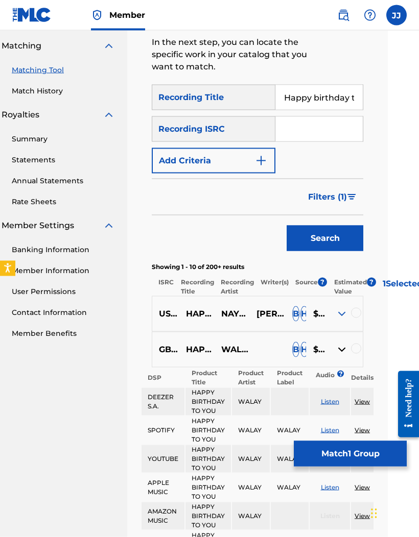
scroll to position [233, 31]
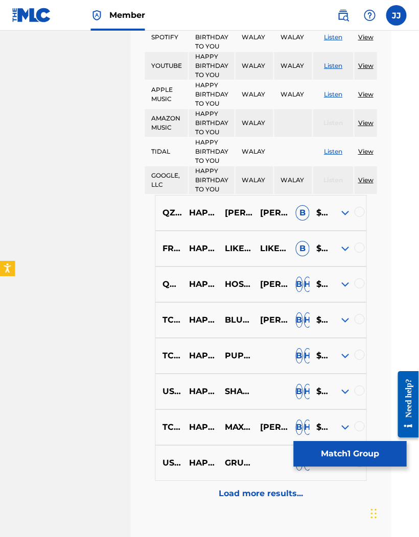
click at [340, 357] on img at bounding box center [345, 356] width 12 height 12
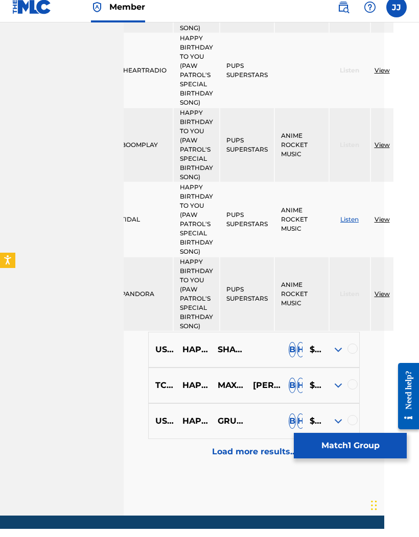
scroll to position [1690, 47]
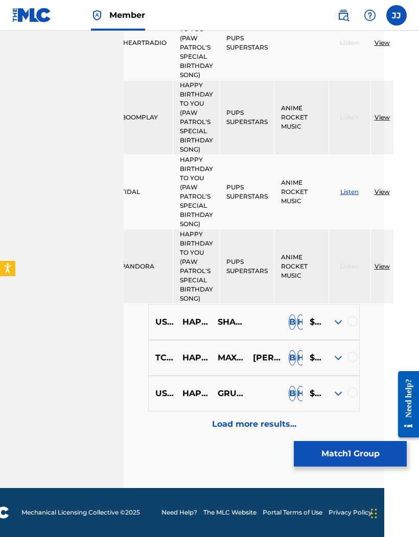
click at [332, 323] on img at bounding box center [338, 322] width 12 height 12
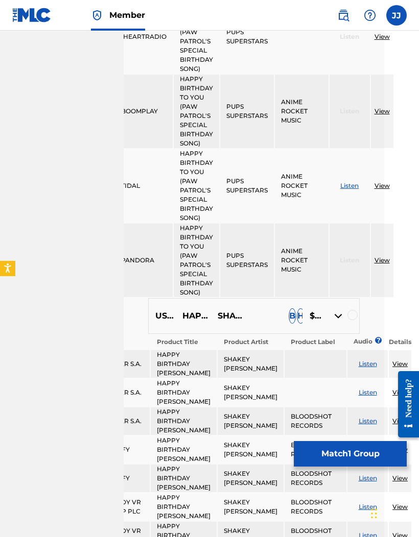
click at [332, 318] on img at bounding box center [338, 316] width 12 height 12
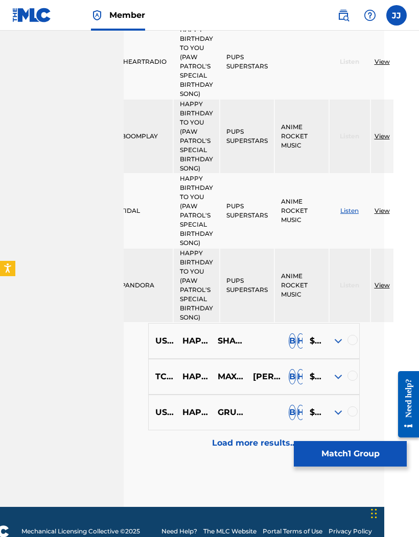
scroll to position [1649, 47]
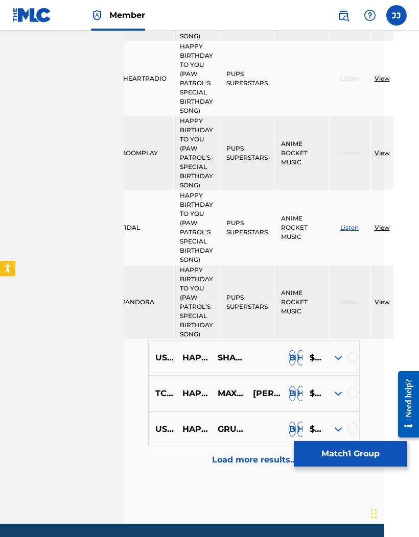
click at [332, 431] on img at bounding box center [338, 429] width 12 height 12
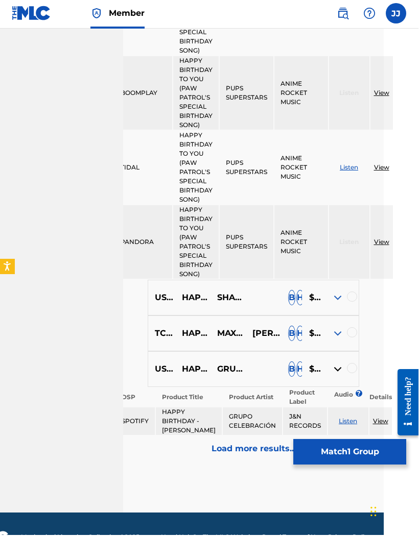
scroll to position [1749, 47]
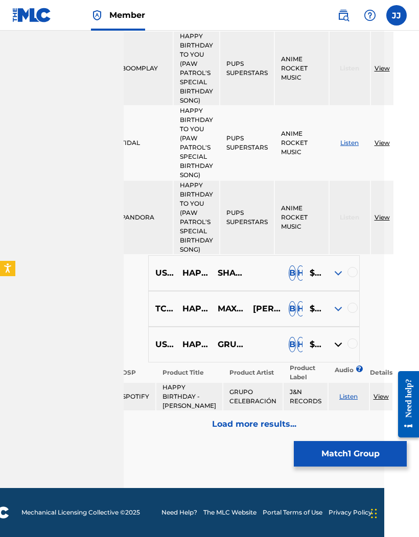
click at [257, 419] on p "Load more results..." at bounding box center [254, 424] width 84 height 12
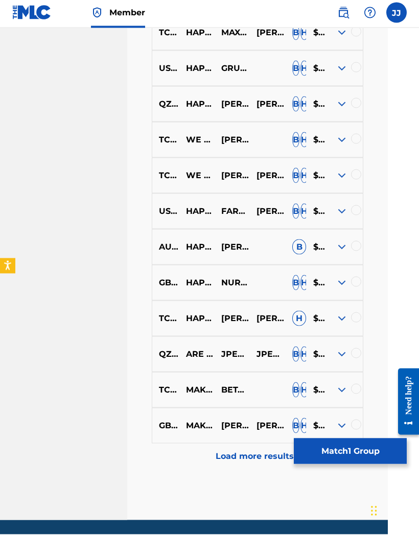
scroll to position [796, 31]
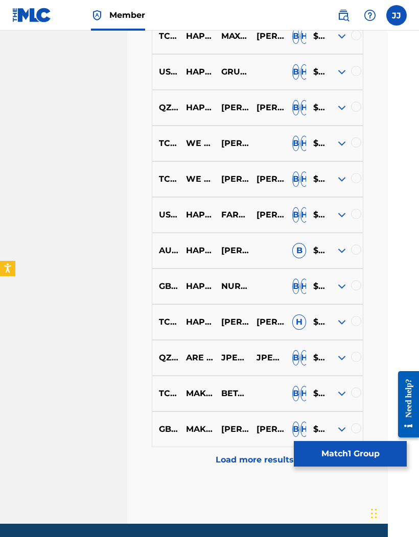
click at [336, 397] on img at bounding box center [341, 393] width 12 height 12
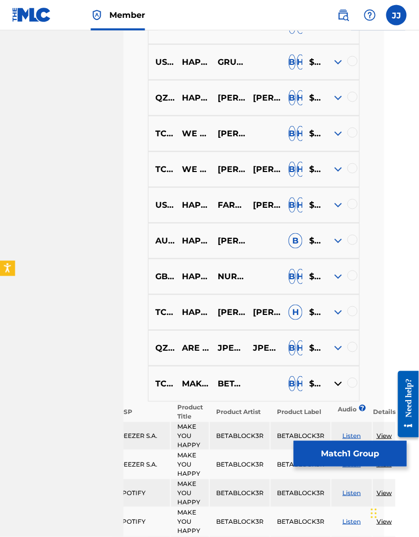
click at [332, 279] on img at bounding box center [338, 277] width 12 height 12
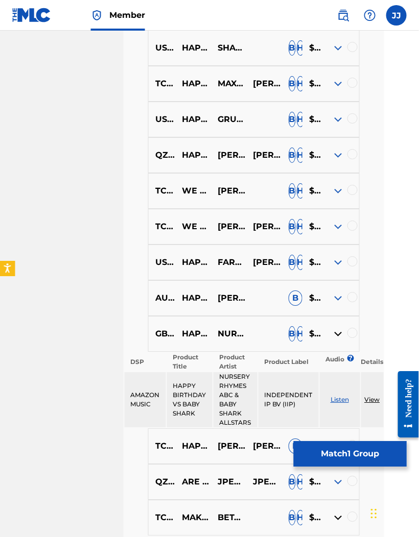
click at [332, 299] on img at bounding box center [338, 298] width 12 height 12
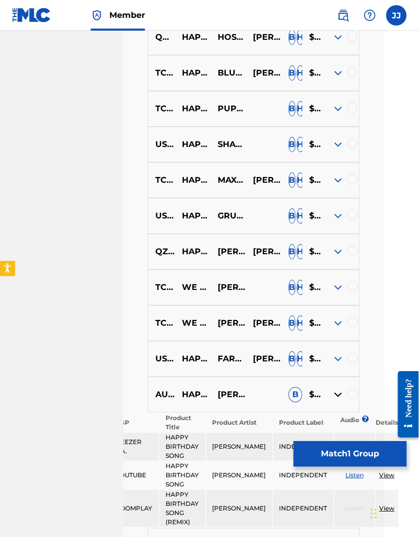
scroll to position [653, 51]
click at [317, 285] on div "TCAET2008454 WE SAY "HAPPY", YOU SAY "BIRTHDAY"! CHUCK E. CHEESE B H $$$$$" at bounding box center [253, 287] width 211 height 36
click at [332, 291] on img at bounding box center [338, 287] width 12 height 12
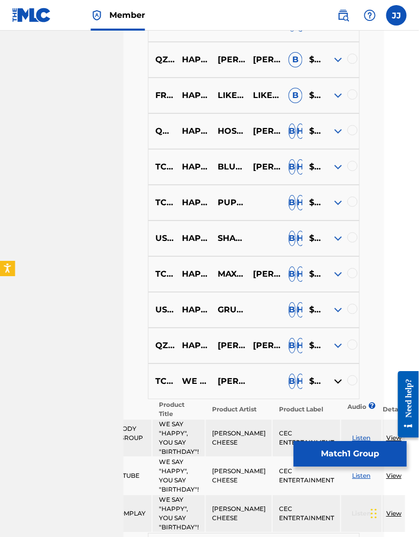
scroll to position [559, 50]
click at [332, 312] on img at bounding box center [338, 309] width 12 height 12
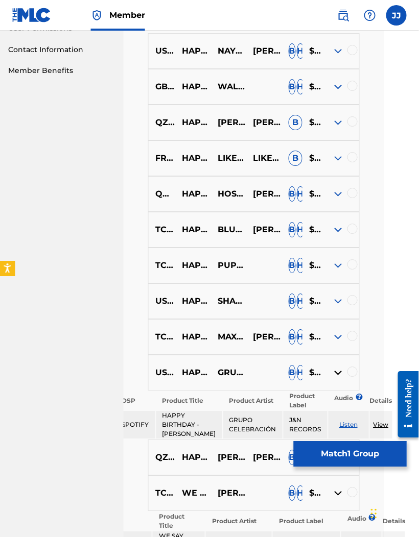
click at [332, 304] on img at bounding box center [338, 301] width 12 height 12
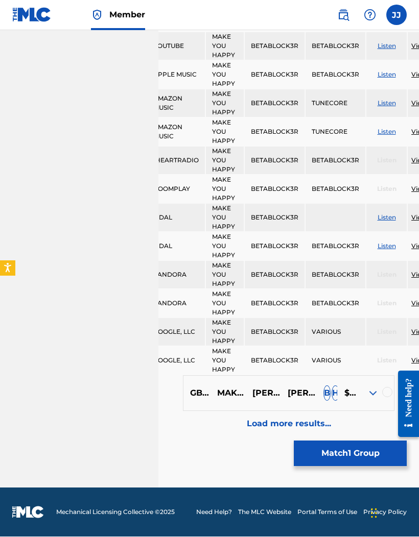
scroll to position [2507, 0]
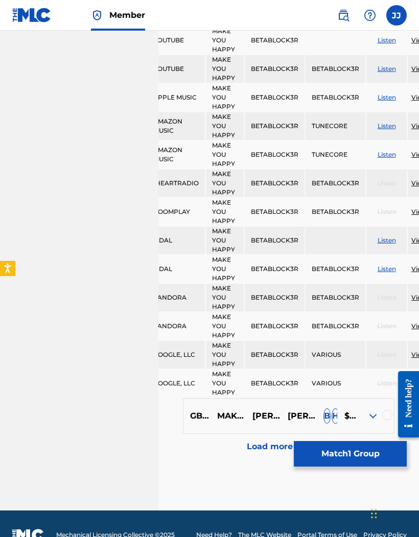
click at [308, 453] on p "Load more results..." at bounding box center [289, 446] width 84 height 12
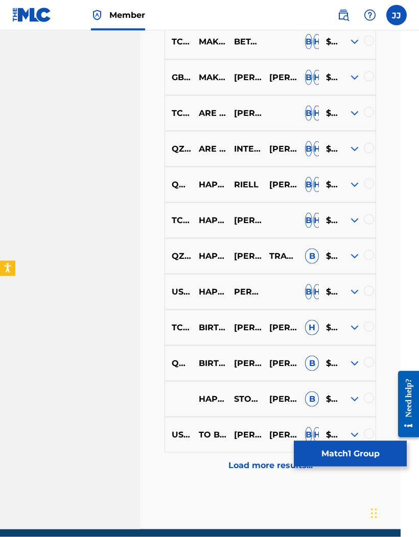
scroll to position [1147, 18]
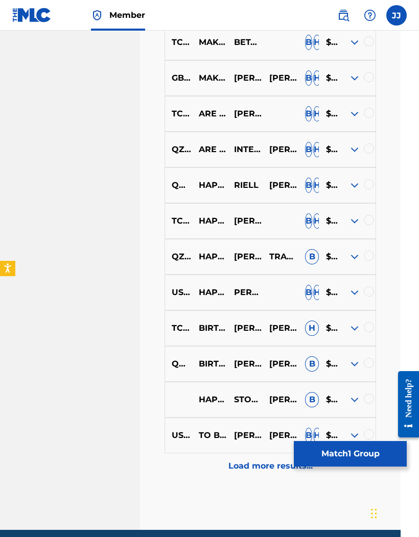
click at [348, 299] on img at bounding box center [354, 292] width 12 height 12
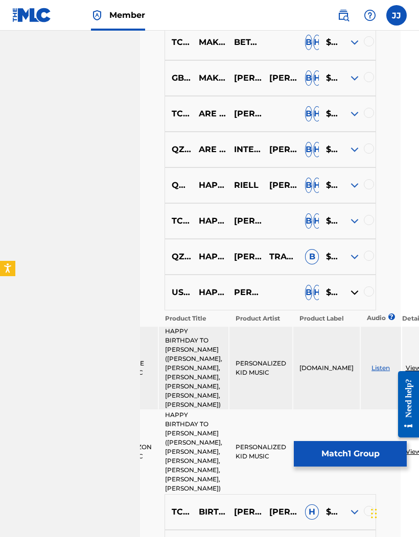
click at [342, 291] on div "USH571009001 HAPPY BIRTHDAY TO MASON (MAESON, MAISON, MASEN, MASSEN, MASSON, MA…" at bounding box center [269, 293] width 211 height 36
click at [348, 299] on img at bounding box center [354, 292] width 12 height 12
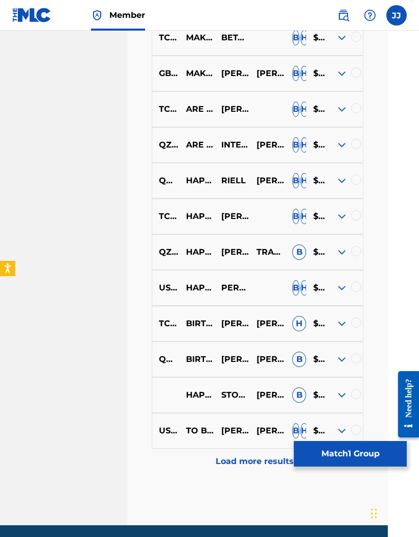
scroll to position [1151, 31]
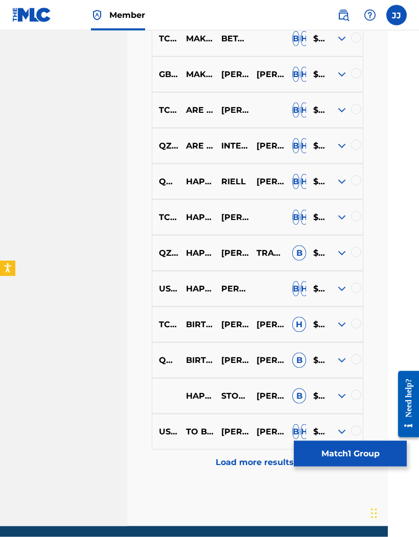
click at [338, 291] on img at bounding box center [341, 289] width 12 height 12
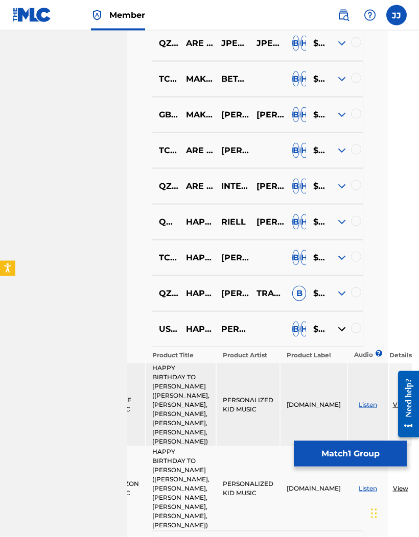
scroll to position [1108, 31]
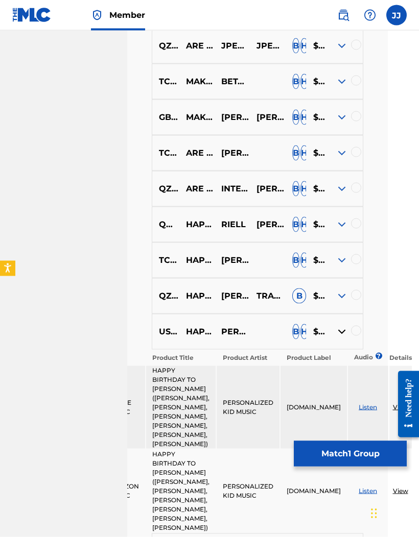
click at [330, 261] on div at bounding box center [344, 260] width 35 height 12
click at [336, 263] on img at bounding box center [341, 260] width 12 height 12
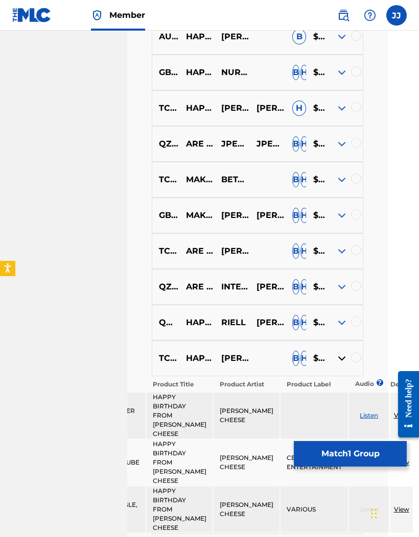
scroll to position [1010, 31]
click at [335, 256] on img at bounding box center [341, 252] width 12 height 12
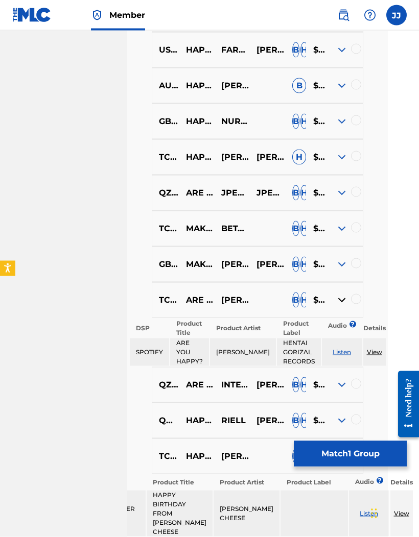
scroll to position [962, 31]
click at [324, 234] on p "$$$$$" at bounding box center [316, 228] width 21 height 12
click at [340, 234] on img at bounding box center [341, 228] width 12 height 12
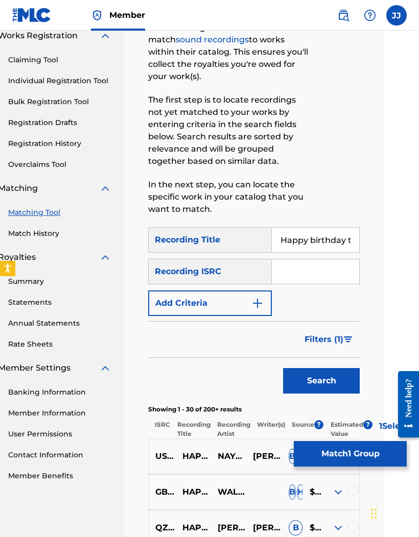
scroll to position [90, 64]
click at [322, 236] on input "Happy birthday to you" at bounding box center [315, 240] width 87 height 24
click at [306, 236] on input "Happy birthday to you" at bounding box center [315, 240] width 87 height 24
click at [315, 239] on input "Happy to you" at bounding box center [315, 240] width 87 height 24
type input "H"
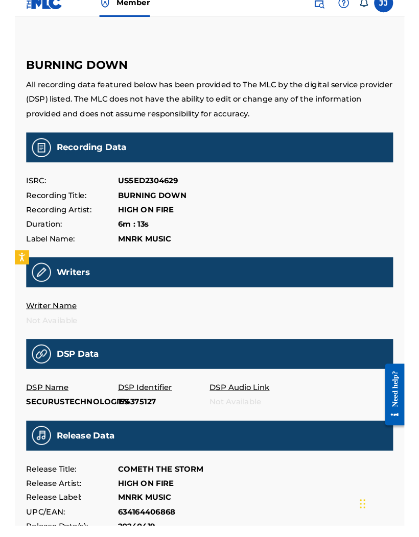
scroll to position [12, 0]
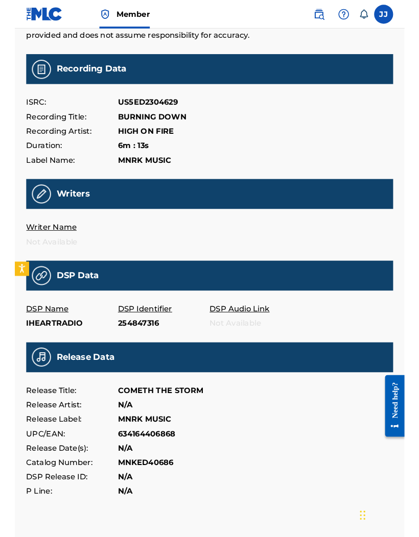
scroll to position [138, 0]
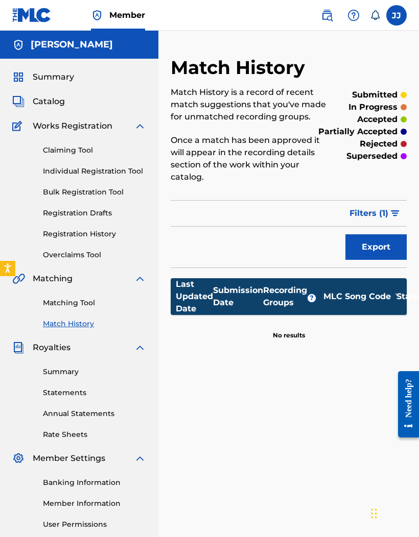
click at [85, 302] on link "Matching Tool" at bounding box center [94, 303] width 103 height 11
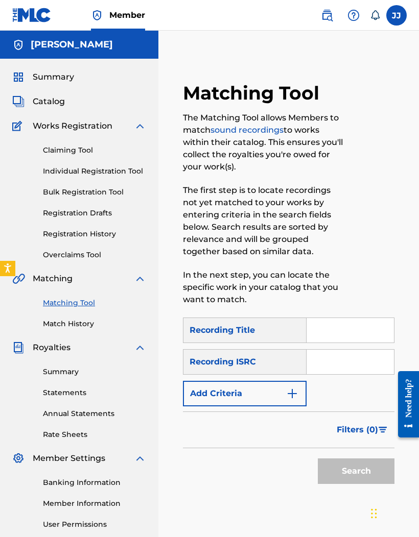
click at [355, 321] on input "Search Form" at bounding box center [349, 330] width 87 height 24
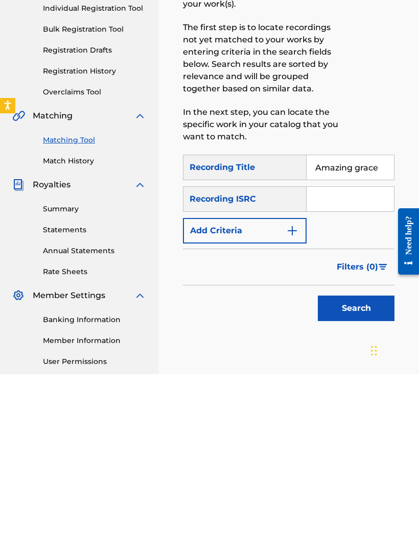
type input "Amazing grace"
click at [349, 458] on button "Search" at bounding box center [355, 471] width 77 height 26
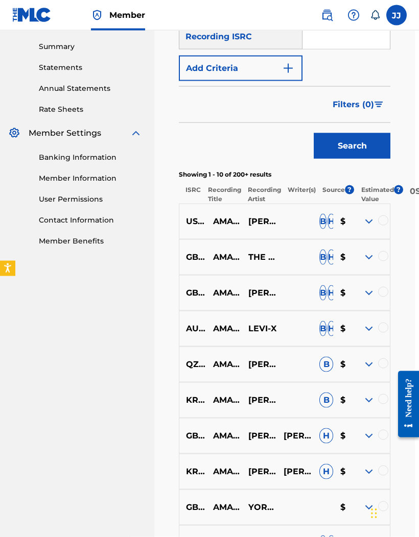
scroll to position [307, 4]
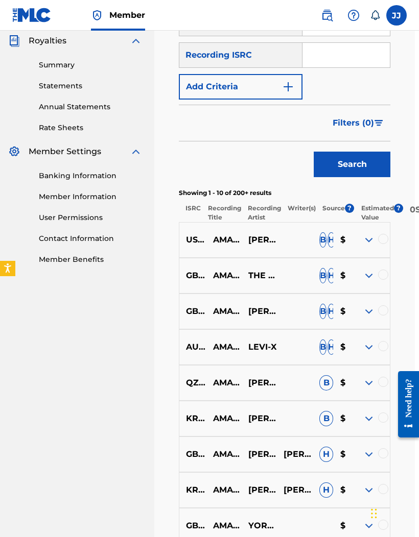
click at [365, 110] on button "Filters ( 0 )" at bounding box center [358, 123] width 64 height 26
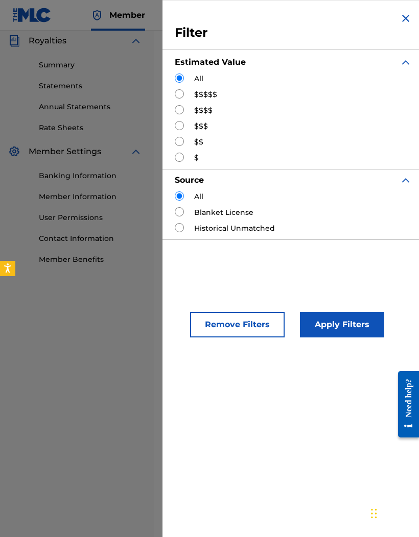
click at [197, 92] on label "$$$$$" at bounding box center [205, 94] width 23 height 11
click at [183, 91] on div "$$$$$" at bounding box center [293, 94] width 237 height 11
click at [177, 92] on input "Search Form" at bounding box center [179, 93] width 9 height 9
radio input "true"
click at [349, 317] on button "Apply Filters" at bounding box center [342, 325] width 84 height 26
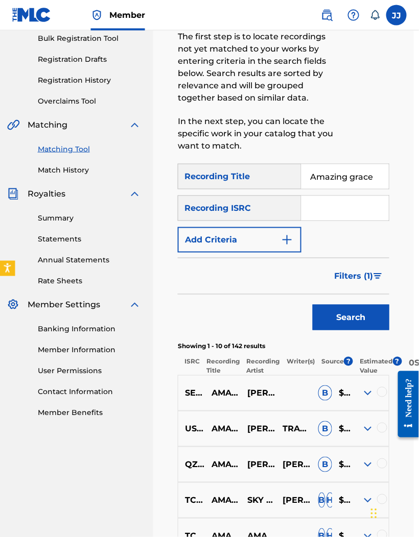
scroll to position [159, 3]
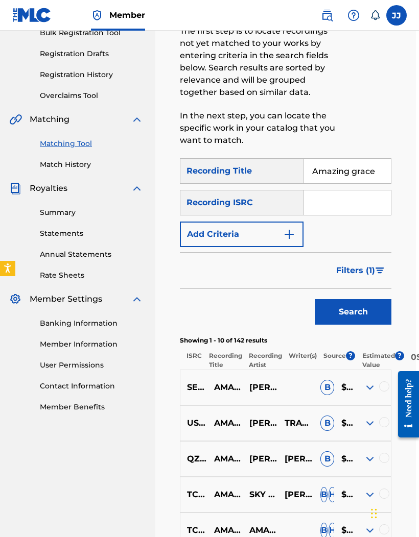
click at [370, 391] on img at bounding box center [369, 387] width 12 height 12
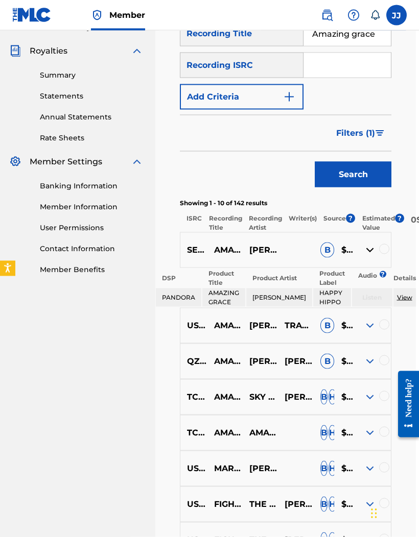
scroll to position [298, 3]
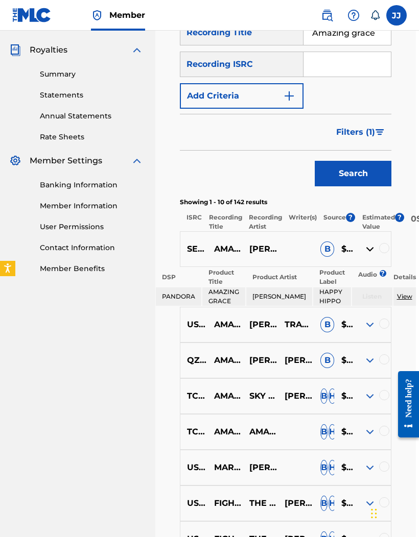
click at [366, 435] on img at bounding box center [369, 432] width 12 height 12
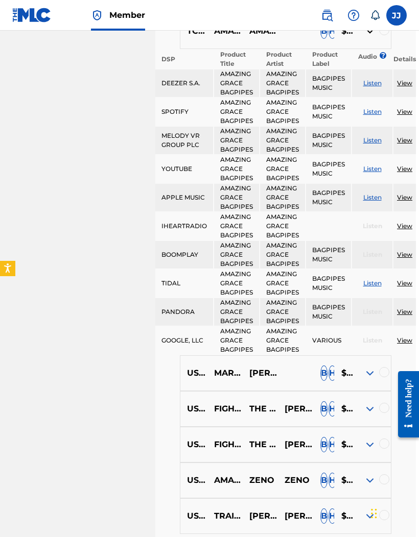
scroll to position [711, 3]
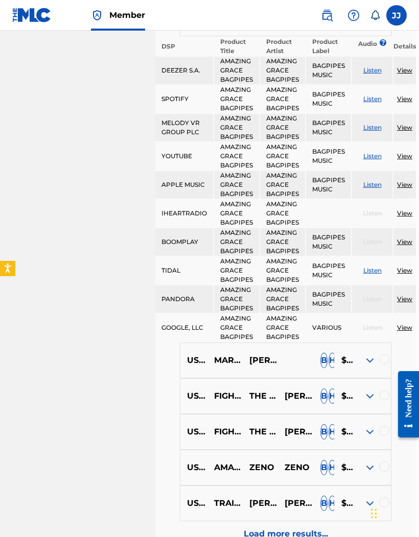
click at [364, 361] on img at bounding box center [369, 360] width 12 height 12
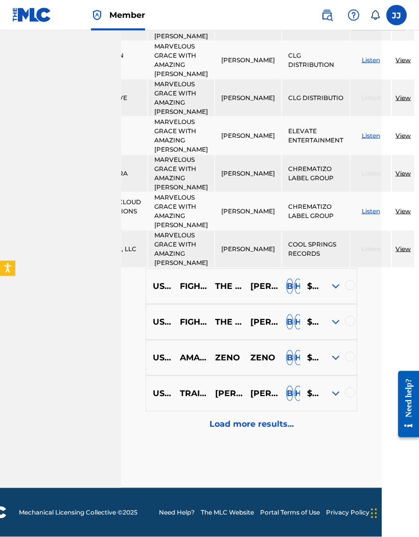
scroll to position [1404, 67]
click at [242, 430] on p "Load more results..." at bounding box center [251, 424] width 84 height 12
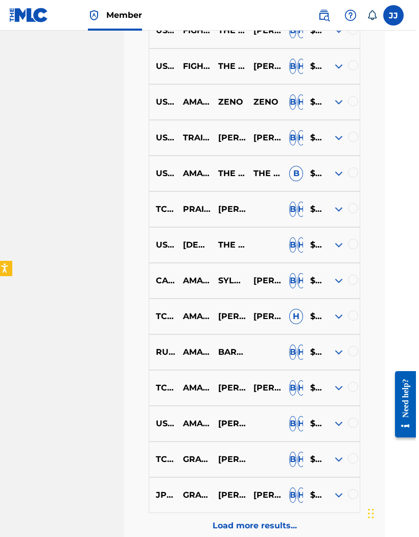
scroll to position [751, 31]
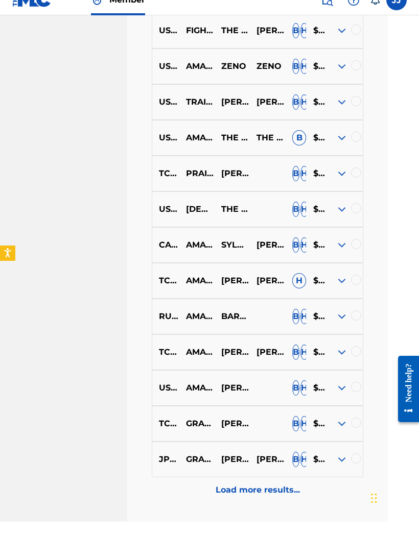
click at [339, 183] on img at bounding box center [341, 189] width 12 height 12
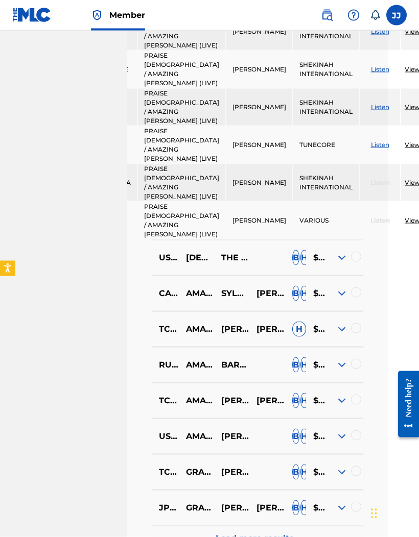
click at [336, 264] on img at bounding box center [341, 258] width 12 height 12
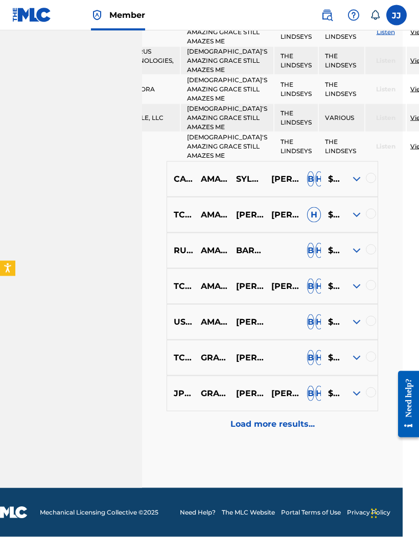
scroll to position [1822, 16]
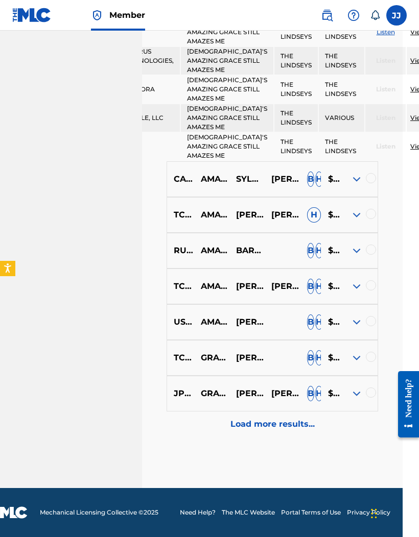
click at [360, 257] on img at bounding box center [356, 250] width 12 height 12
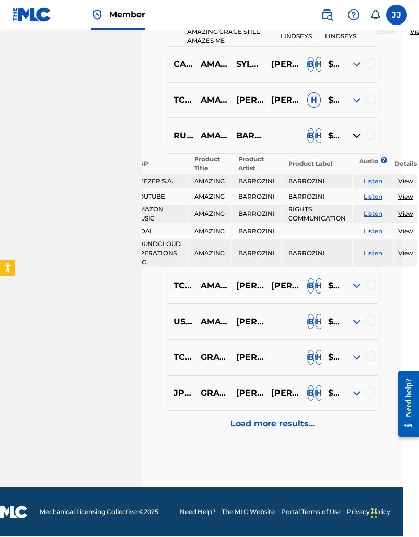
scroll to position [2004, 16]
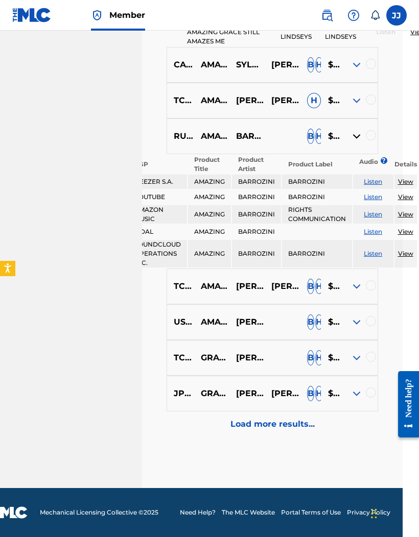
click at [351, 327] on img at bounding box center [356, 322] width 12 height 12
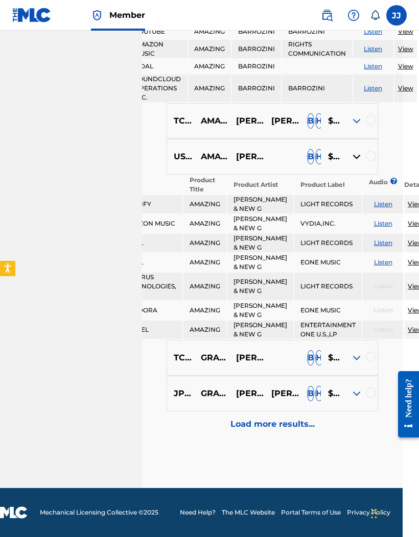
click at [351, 163] on img at bounding box center [356, 157] width 12 height 12
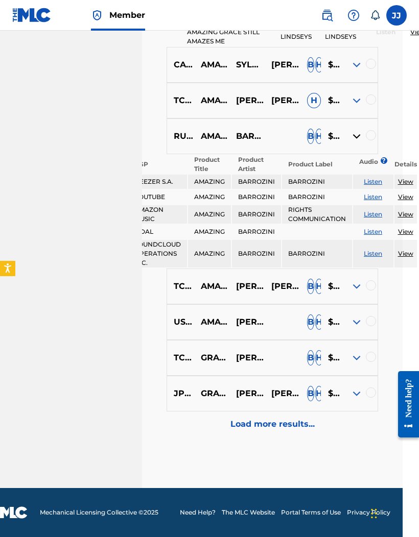
scroll to position [2003, 16]
click at [351, 323] on img at bounding box center [356, 322] width 12 height 12
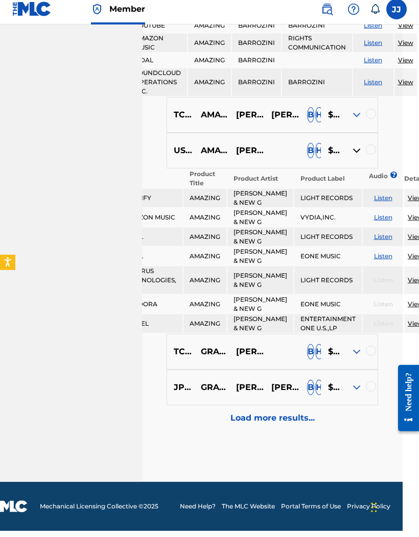
scroll to position [2224, 16]
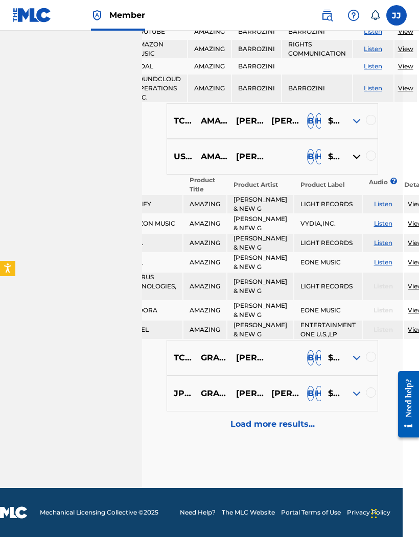
click at [351, 357] on img at bounding box center [356, 358] width 12 height 12
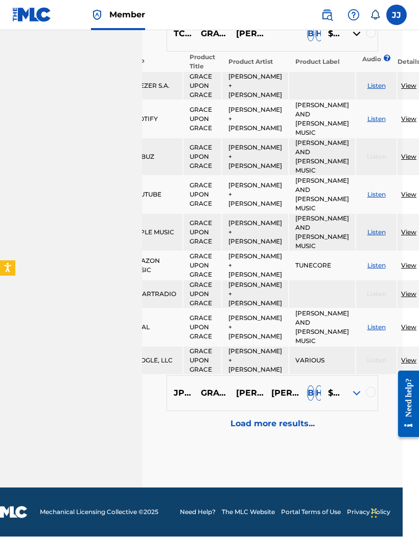
scroll to position [2548, 16]
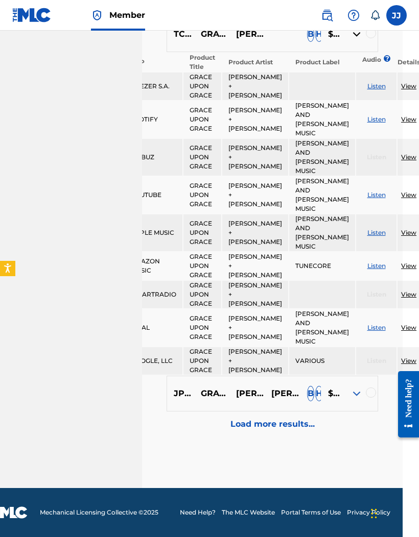
click at [292, 429] on p "Load more results..." at bounding box center [272, 424] width 84 height 12
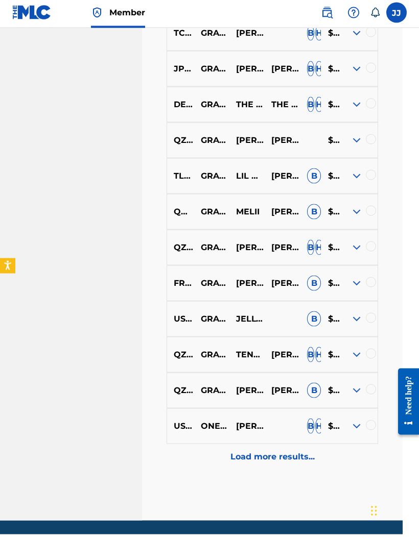
scroll to position [1154, 16]
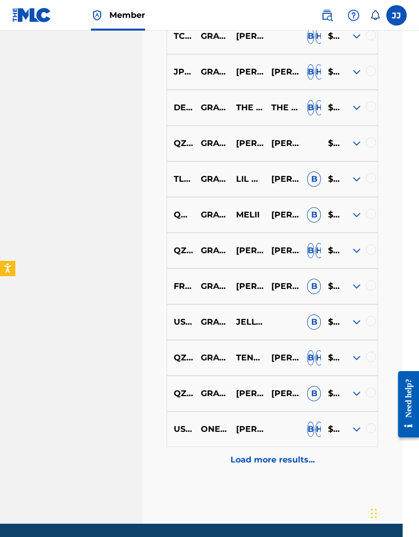
click at [352, 427] on div "USM2C1500806 ONE THING REMAINS / THIS IS AMAZING GRACE (LIVE) [PERSON_NAME] [PE…" at bounding box center [271, 429] width 211 height 36
click at [355, 431] on img at bounding box center [356, 429] width 12 height 12
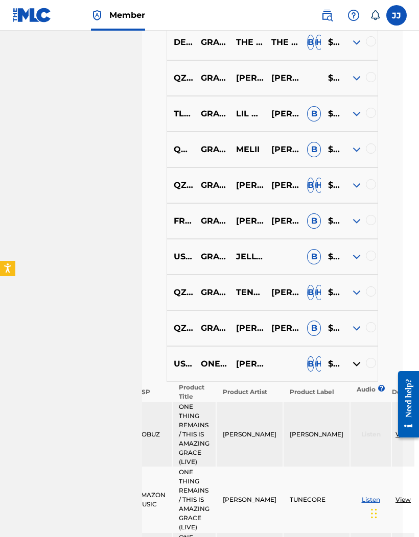
scroll to position [1215, 16]
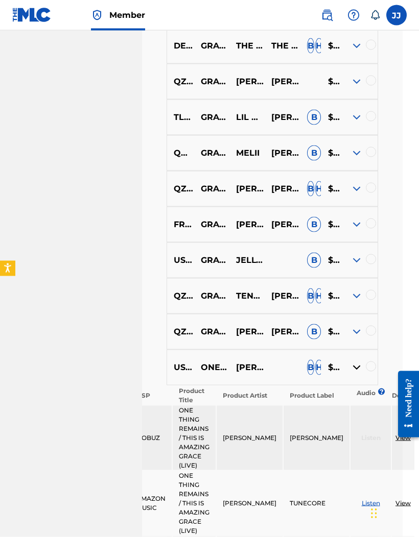
click at [343, 261] on div at bounding box center [359, 260] width 35 height 12
click at [348, 262] on div at bounding box center [359, 260] width 35 height 12
click at [350, 263] on img at bounding box center [356, 260] width 12 height 12
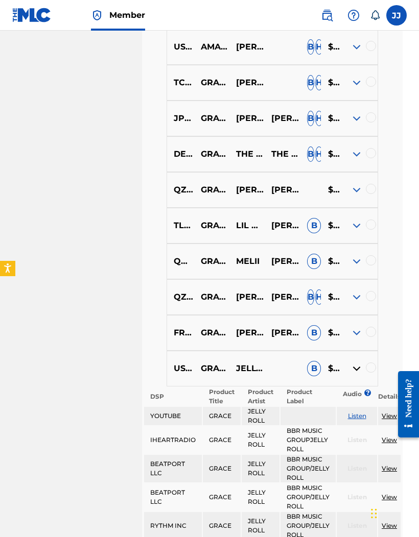
scroll to position [1094, 16]
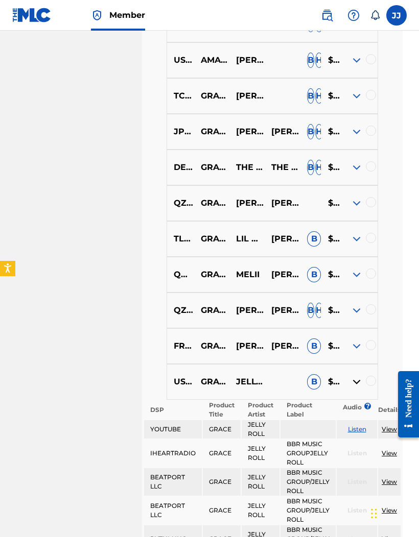
click at [342, 102] on div at bounding box center [359, 96] width 35 height 12
click at [343, 102] on div at bounding box center [359, 96] width 35 height 12
click at [341, 102] on p "$$$$$" at bounding box center [331, 96] width 21 height 12
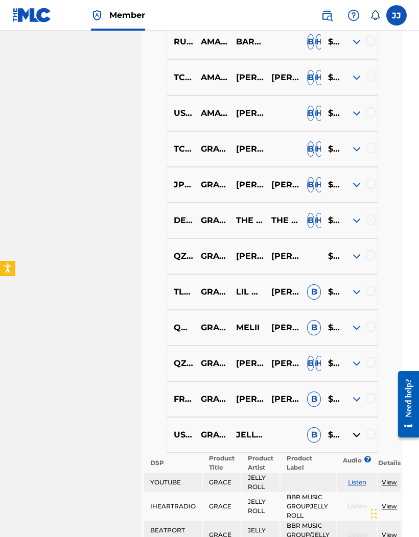
scroll to position [1034, 16]
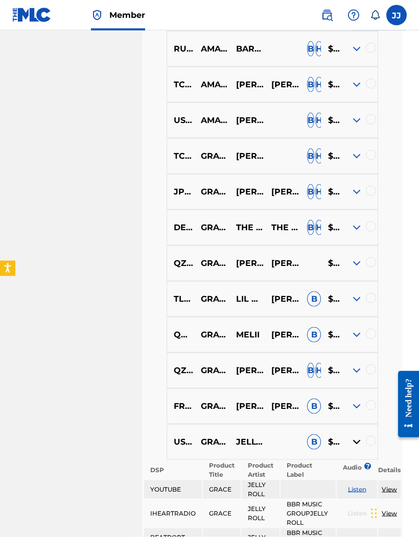
click at [347, 161] on div at bounding box center [359, 156] width 35 height 12
click at [356, 162] on img at bounding box center [356, 156] width 12 height 12
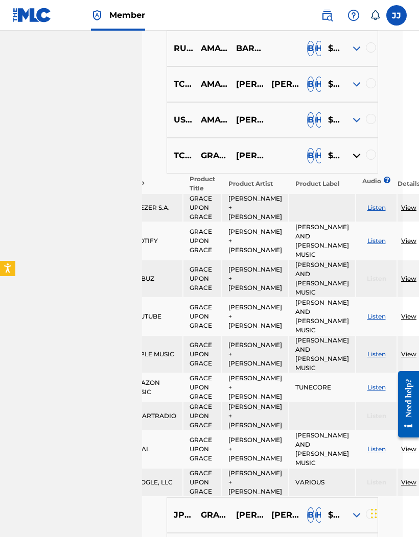
click at [344, 160] on div at bounding box center [359, 156] width 35 height 12
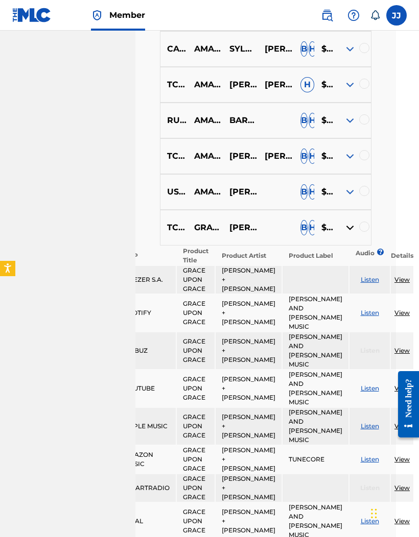
scroll to position [972, 21]
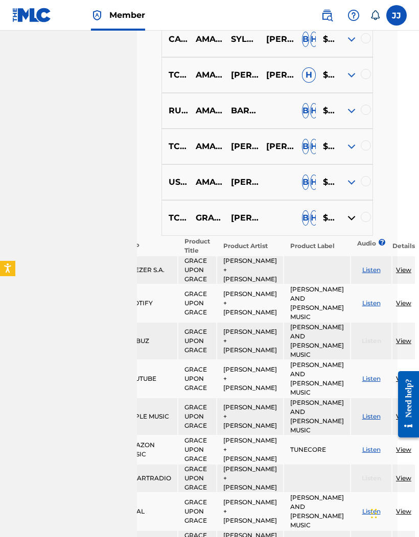
click at [347, 178] on div "US5ED1400008 AMAZING [PERSON_NAME] & NEW G B H $$$$$" at bounding box center [266, 182] width 211 height 36
click at [349, 187] on img at bounding box center [351, 182] width 12 height 12
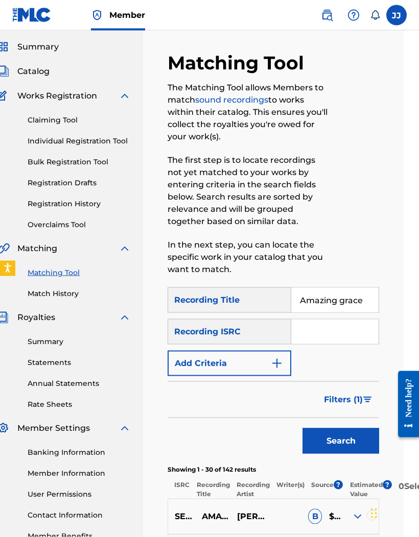
scroll to position [35, 15]
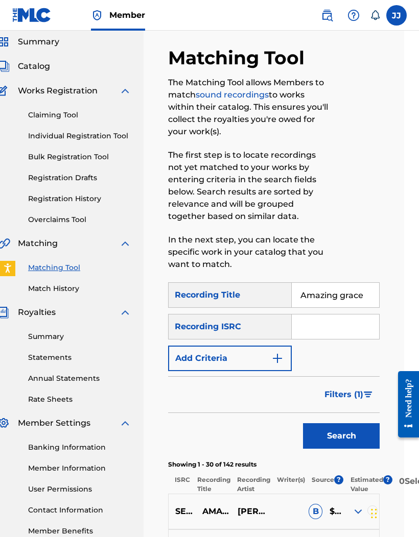
click at [362, 292] on input "Amazing grace" at bounding box center [334, 295] width 87 height 24
type input "A"
click at [346, 436] on button "Search" at bounding box center [341, 436] width 77 height 26
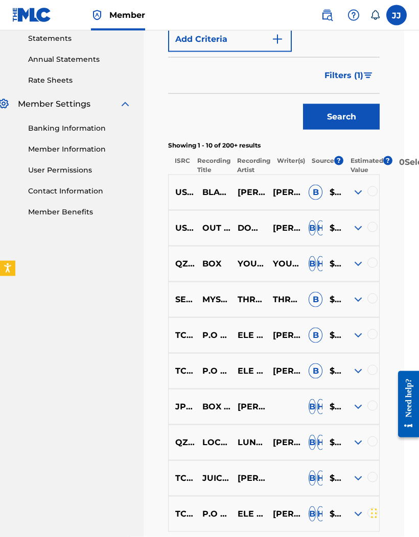
scroll to position [357, 15]
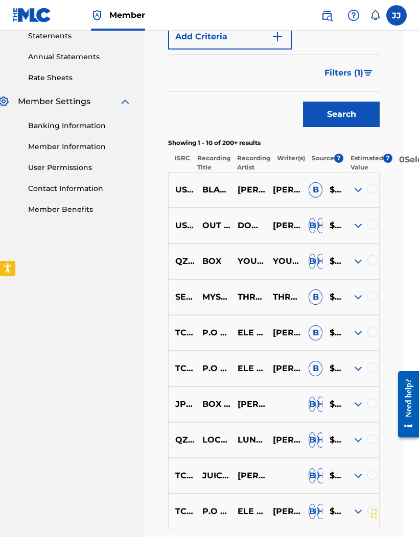
click at [353, 405] on img at bounding box center [358, 404] width 12 height 12
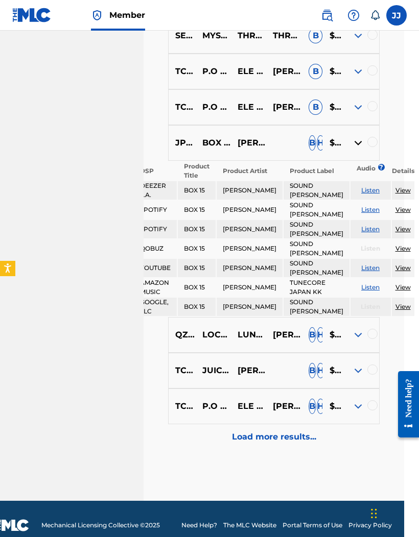
scroll to position [619, 15]
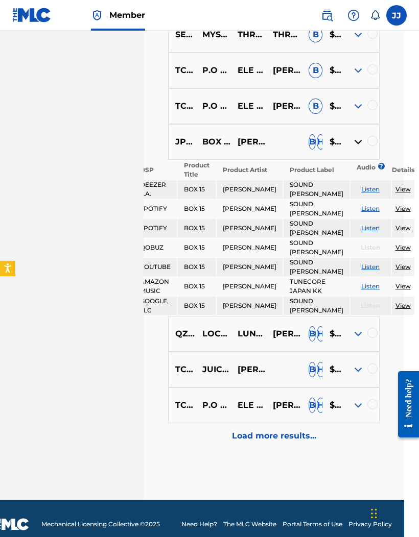
click at [353, 376] on img at bounding box center [358, 369] width 12 height 12
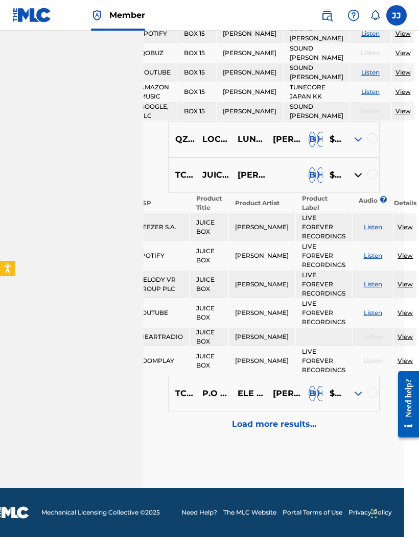
click at [290, 430] on p "Load more results..." at bounding box center [274, 424] width 84 height 12
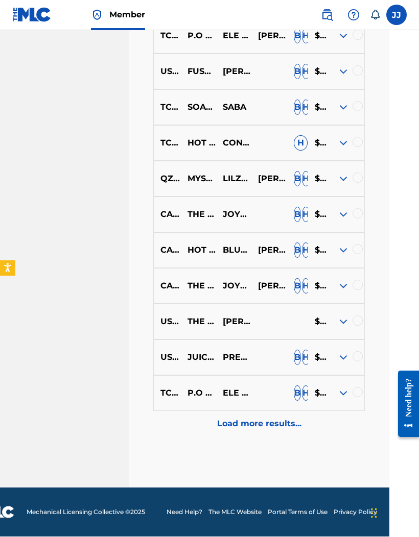
scroll to position [833, 6]
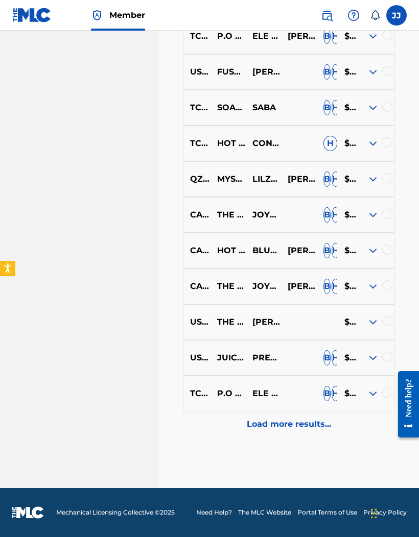
click at [366, 387] on img at bounding box center [372, 393] width 12 height 12
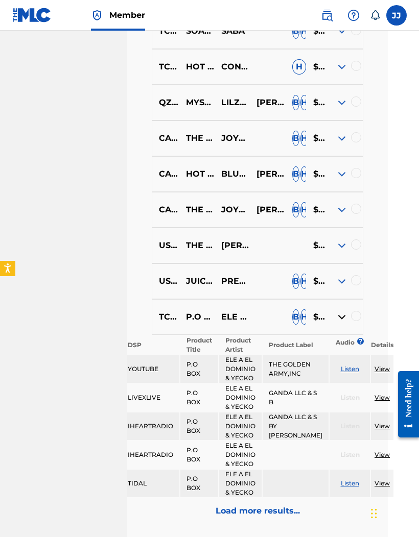
scroll to position [906, 31]
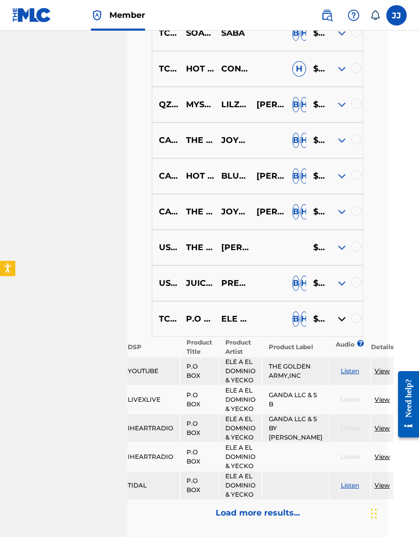
click at [340, 288] on img at bounding box center [341, 283] width 12 height 12
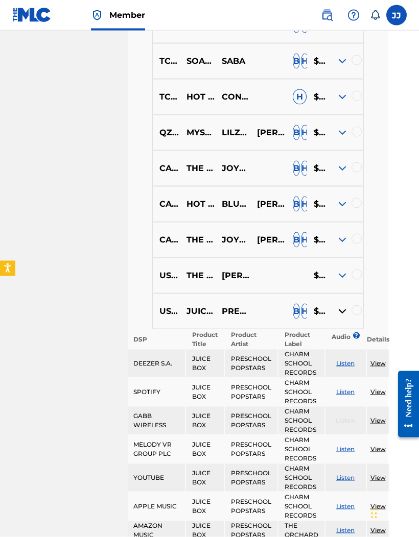
click at [336, 282] on img at bounding box center [342, 275] width 12 height 12
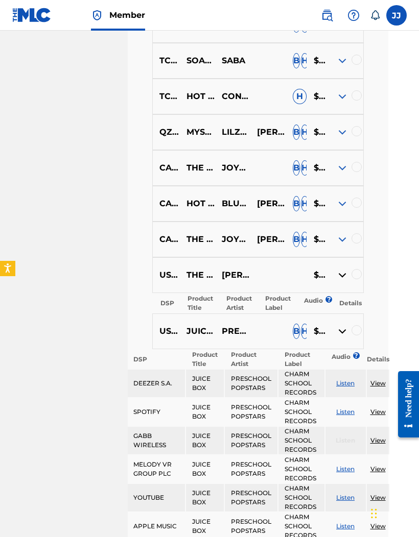
click at [336, 280] on img at bounding box center [342, 275] width 12 height 12
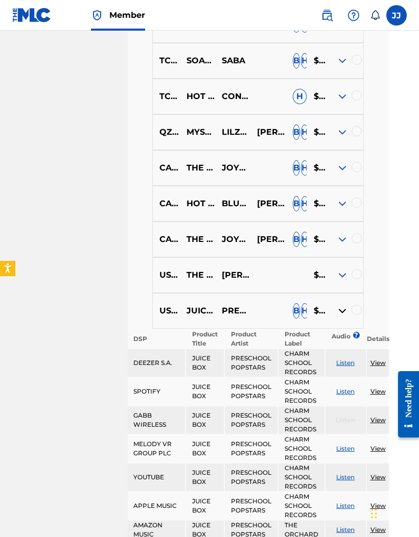
click at [333, 278] on div at bounding box center [345, 275] width 35 height 12
click at [333, 277] on div at bounding box center [345, 275] width 35 height 12
click at [334, 280] on div at bounding box center [345, 275] width 35 height 12
click at [336, 281] on img at bounding box center [342, 275] width 12 height 12
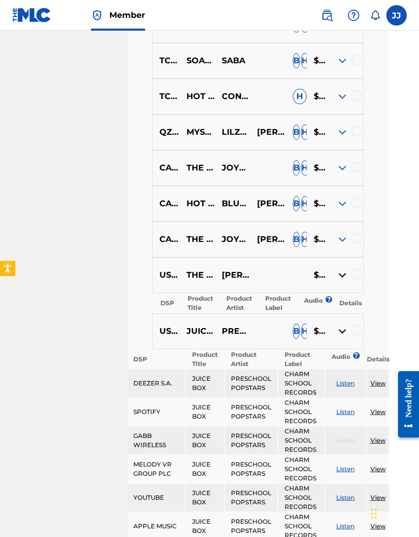
click at [341, 278] on img at bounding box center [342, 275] width 12 height 12
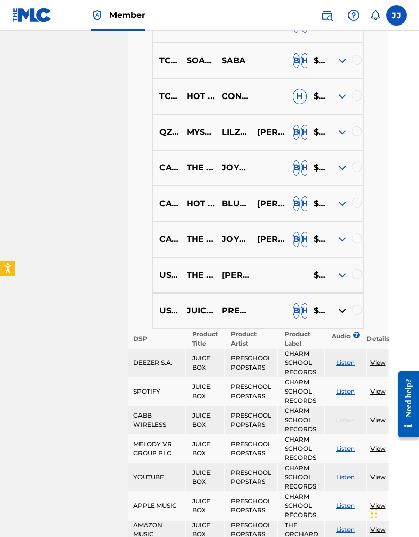
click at [338, 280] on img at bounding box center [342, 275] width 12 height 12
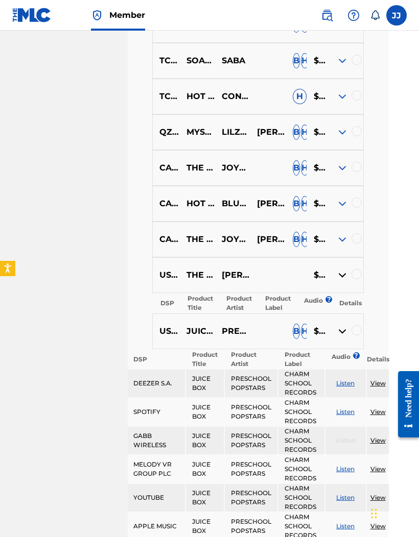
click at [339, 281] on img at bounding box center [342, 275] width 12 height 12
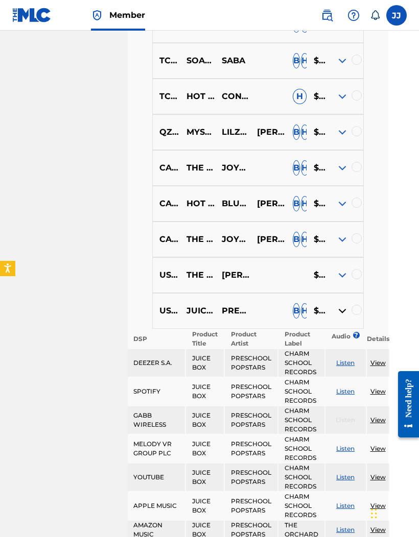
click at [334, 171] on div at bounding box center [345, 168] width 35 height 12
click at [336, 174] on img at bounding box center [342, 168] width 12 height 12
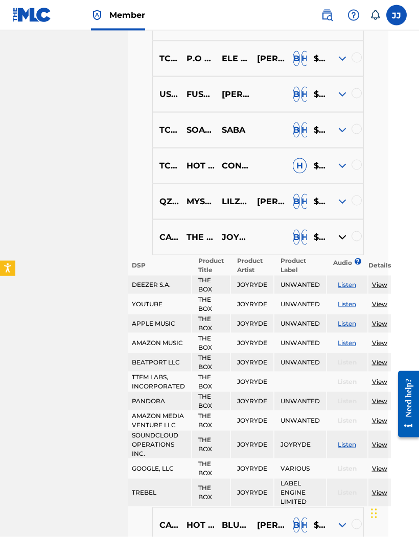
scroll to position [806, 31]
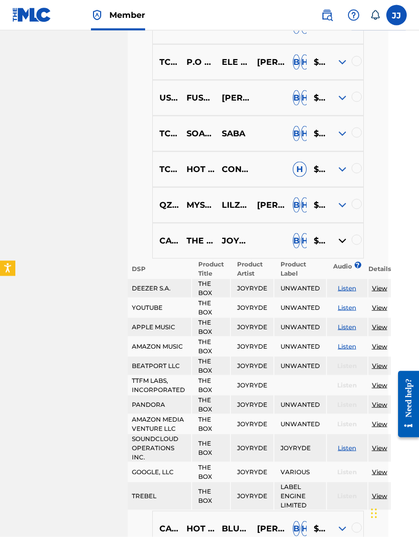
click at [337, 175] on img at bounding box center [342, 169] width 12 height 12
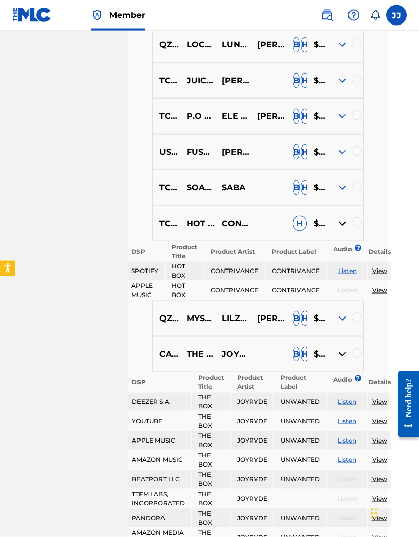
click at [337, 190] on img at bounding box center [342, 188] width 12 height 12
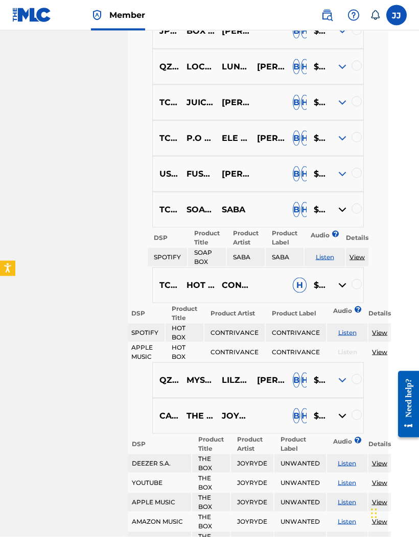
scroll to position [718, 31]
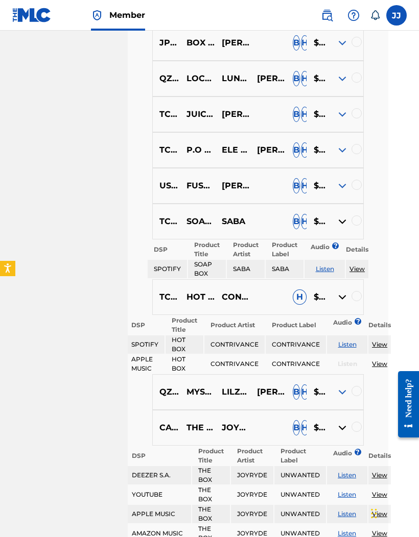
click at [339, 188] on img at bounding box center [342, 186] width 12 height 12
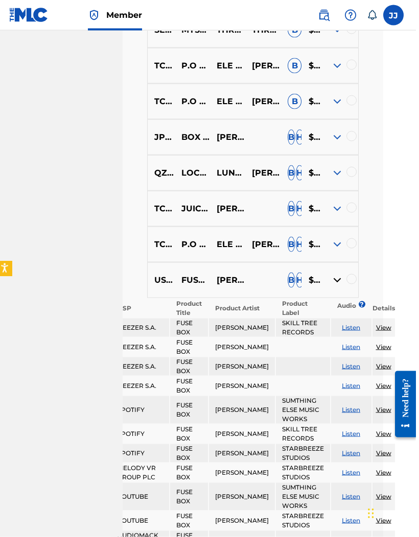
scroll to position [606, 33]
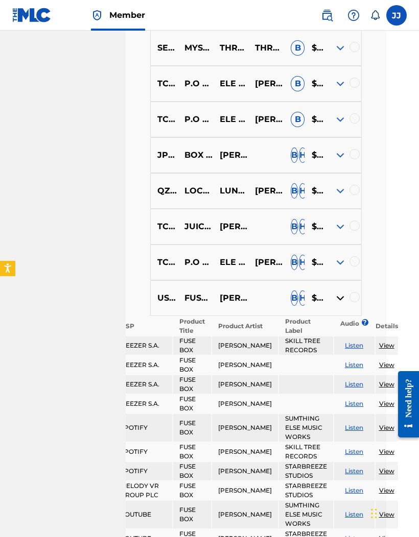
click at [329, 228] on div at bounding box center [343, 226] width 35 height 12
click at [339, 229] on img at bounding box center [340, 226] width 12 height 12
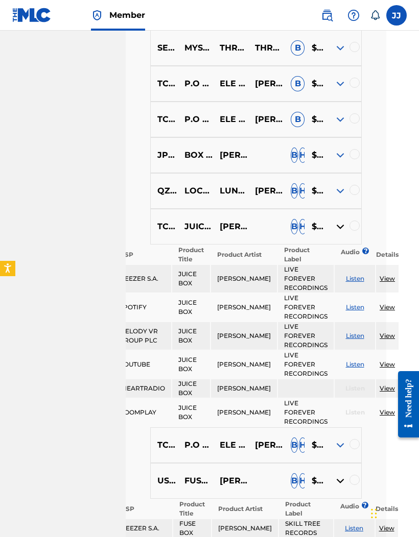
click at [336, 230] on img at bounding box center [340, 226] width 12 height 12
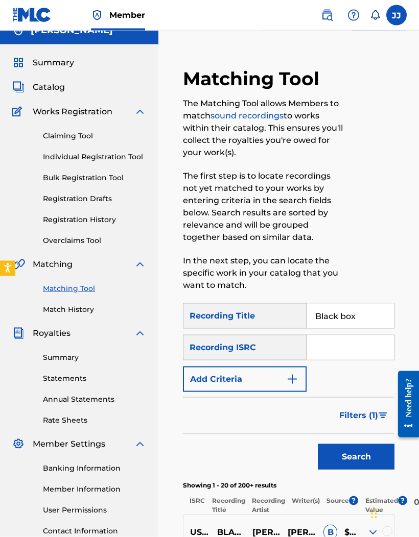
scroll to position [15, 0]
click at [373, 315] on input "Black box" at bounding box center [349, 315] width 87 height 24
type input "B"
click at [367, 455] on button "Search" at bounding box center [355, 457] width 77 height 26
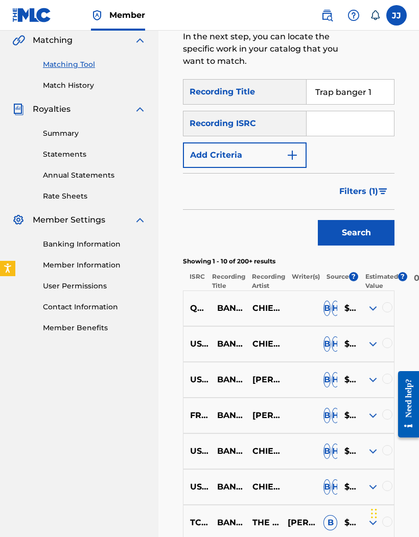
scroll to position [244, 0]
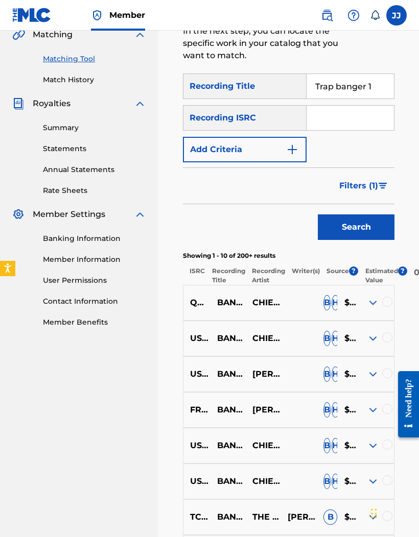
click at [370, 308] on img at bounding box center [372, 303] width 12 height 12
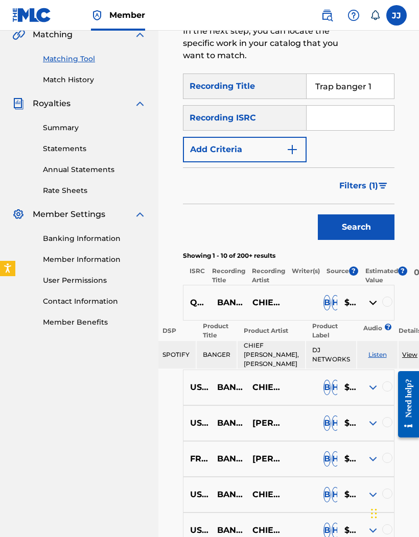
click at [364, 389] on div at bounding box center [375, 387] width 35 height 12
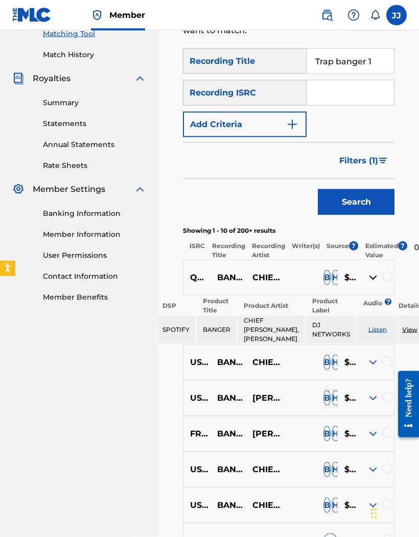
scroll to position [273, 0]
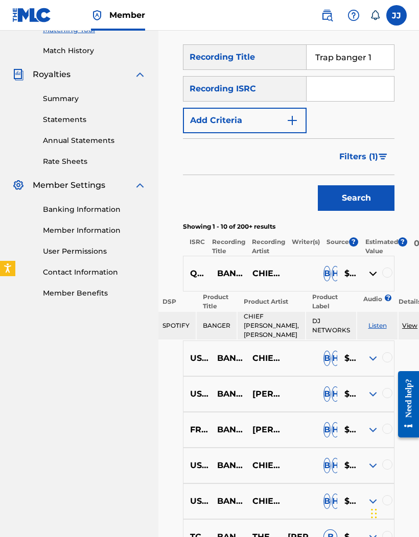
click at [372, 364] on img at bounding box center [372, 358] width 12 height 12
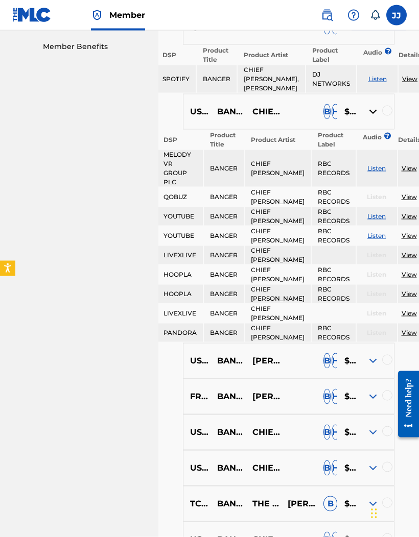
click at [373, 364] on img at bounding box center [372, 361] width 12 height 12
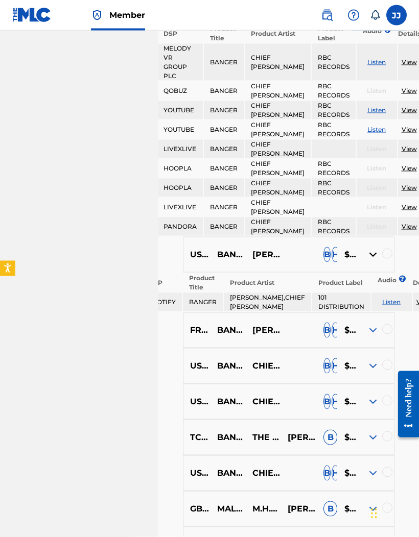
scroll to position [646, 0]
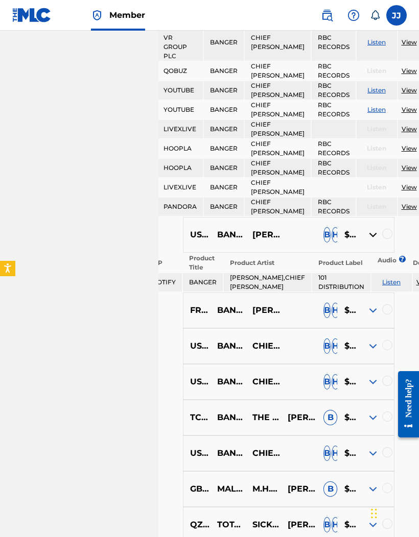
click at [372, 316] on img at bounding box center [372, 310] width 12 height 12
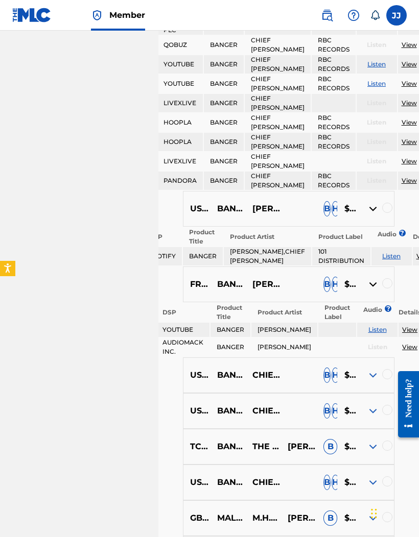
click at [370, 385] on div "USZEG1501267 BANGER CHIEF [PERSON_NAME],[PERSON_NAME] [PERSON_NAME] $$$$$" at bounding box center [288, 375] width 211 height 36
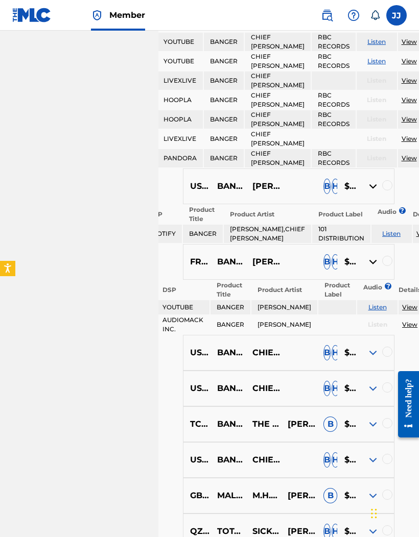
click at [371, 359] on img at bounding box center [372, 353] width 12 height 12
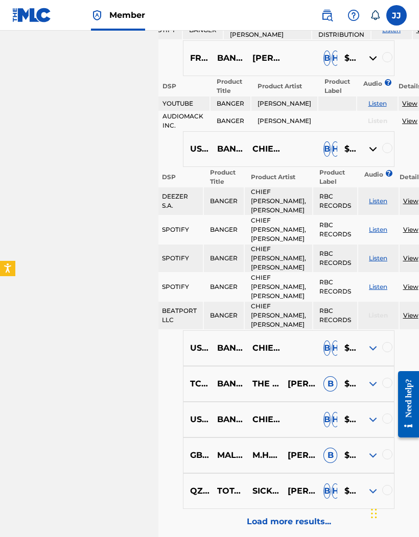
scroll to position [902, 0]
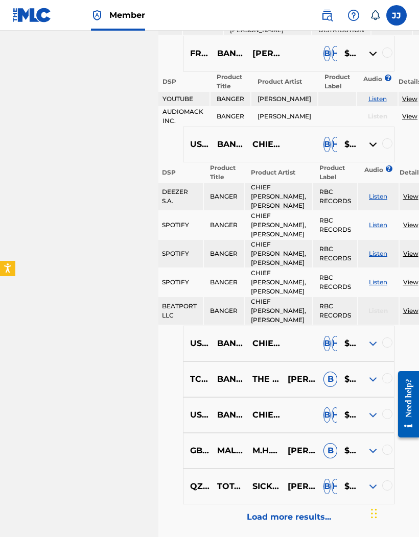
click at [371, 350] on img at bounding box center [372, 343] width 12 height 12
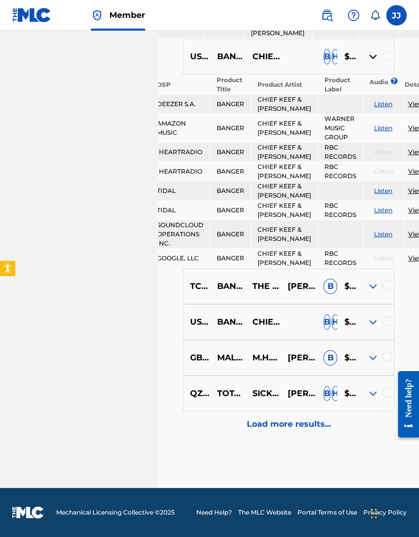
click at [371, 328] on img at bounding box center [372, 322] width 12 height 12
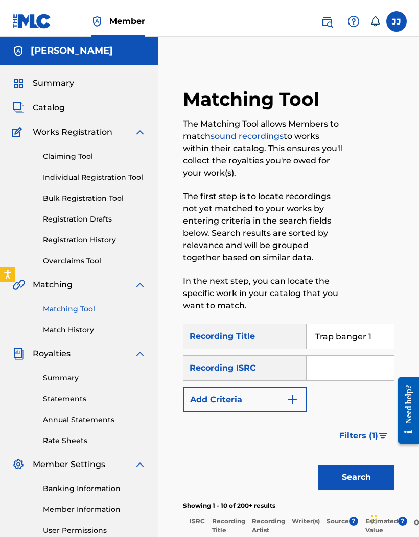
scroll to position [2, 0]
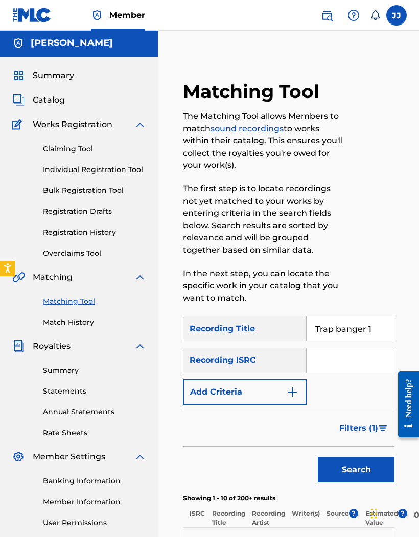
click at [386, 323] on input "Trap banger 1" at bounding box center [349, 328] width 87 height 24
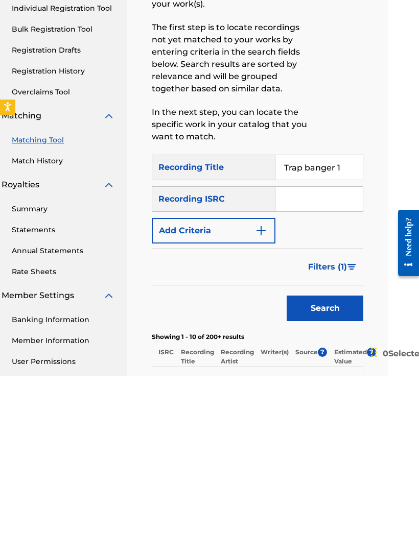
click at [346, 316] on input "Trap banger 1" at bounding box center [318, 328] width 87 height 24
type input "T"
click at [342, 457] on button "Search" at bounding box center [324, 470] width 77 height 26
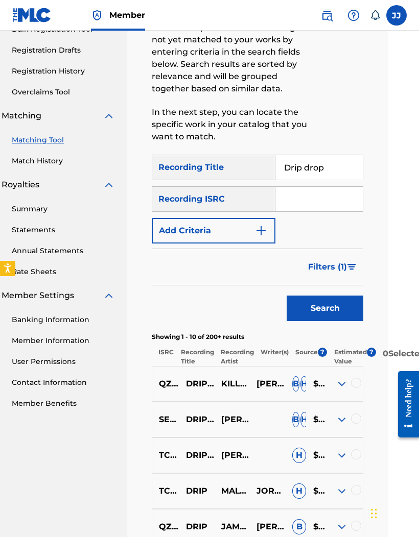
click at [346, 426] on img at bounding box center [341, 419] width 12 height 12
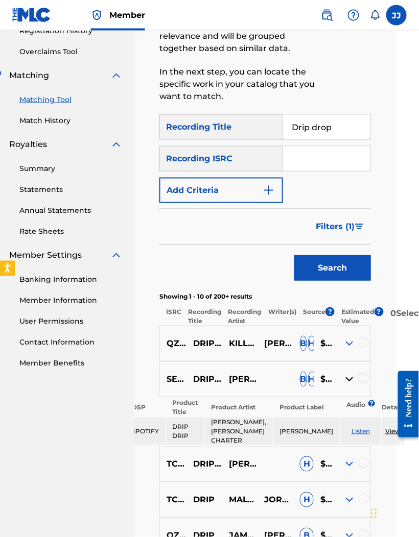
scroll to position [205, 22]
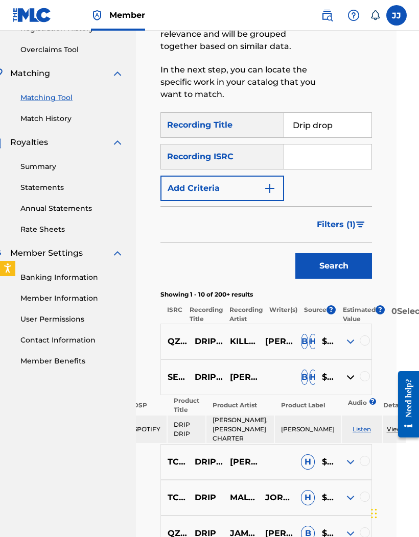
click at [348, 468] on img at bounding box center [350, 462] width 12 height 12
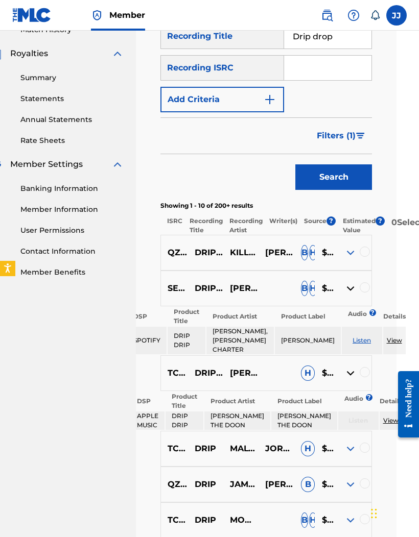
click at [348, 525] on div "TCACL1627702 DRIP MOOD ROBOT B H $$$$$" at bounding box center [265, 520] width 211 height 36
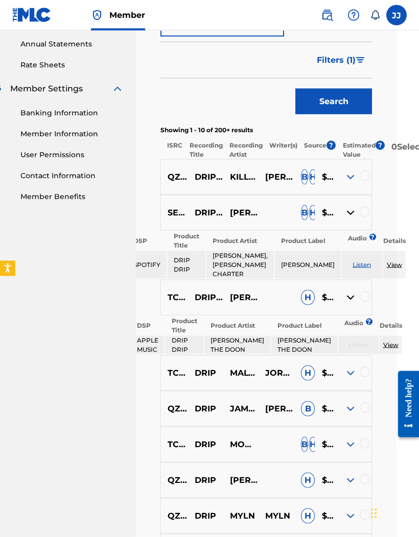
click at [342, 451] on div at bounding box center [353, 444] width 35 height 12
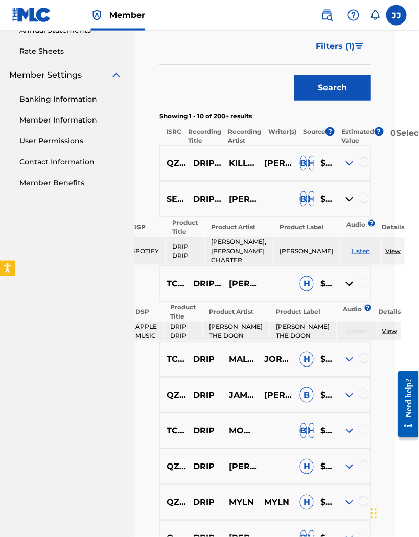
scroll to position [384, 23]
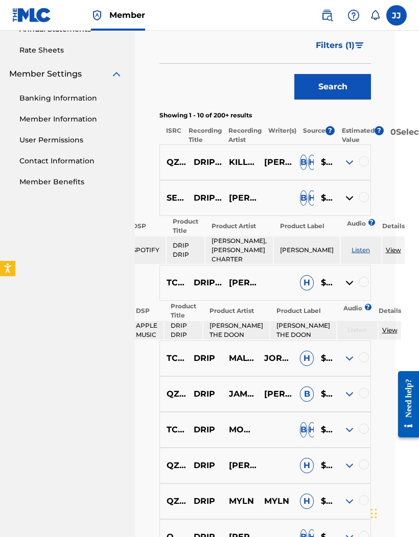
click at [348, 436] on img at bounding box center [349, 430] width 12 height 12
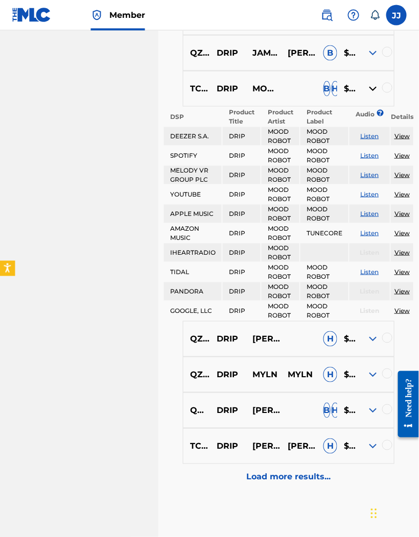
scroll to position [726, 1]
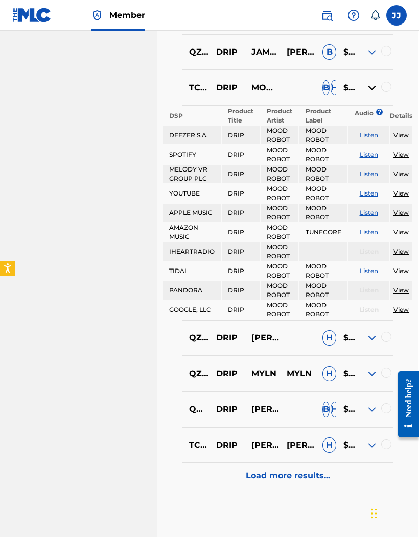
click at [367, 344] on img at bounding box center [371, 338] width 12 height 12
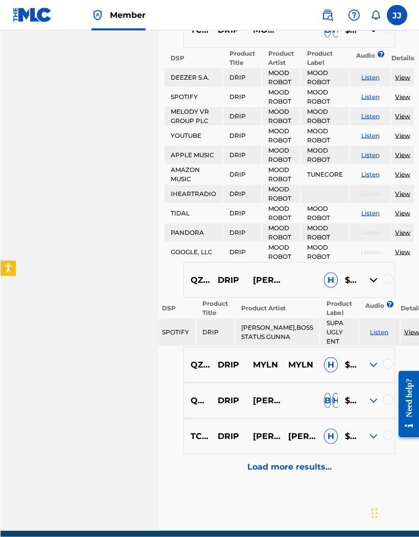
scroll to position [786, 0]
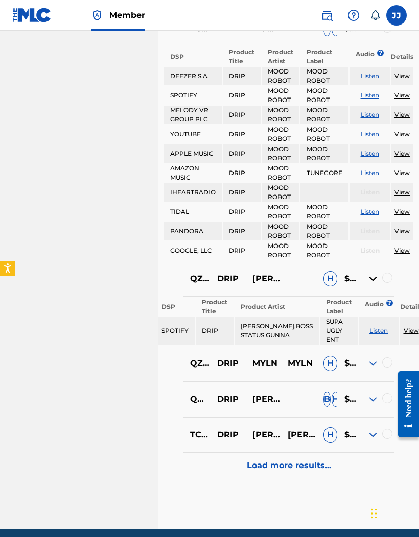
click at [375, 405] on img at bounding box center [372, 399] width 12 height 12
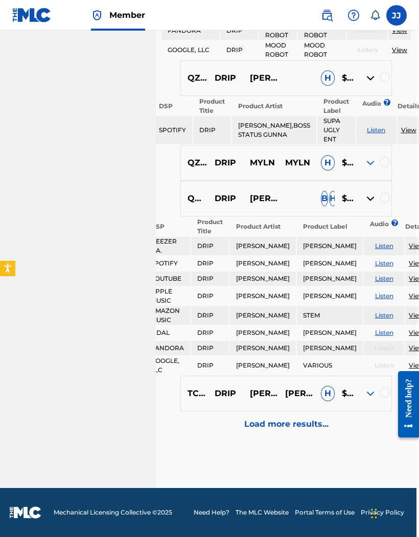
click at [309, 414] on div "Load more results..." at bounding box center [285, 424] width 211 height 26
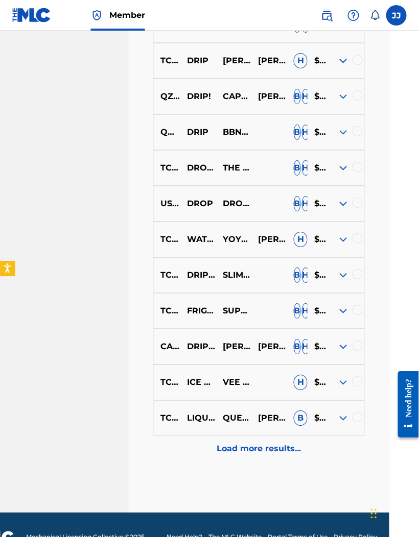
scroll to position [807, 30]
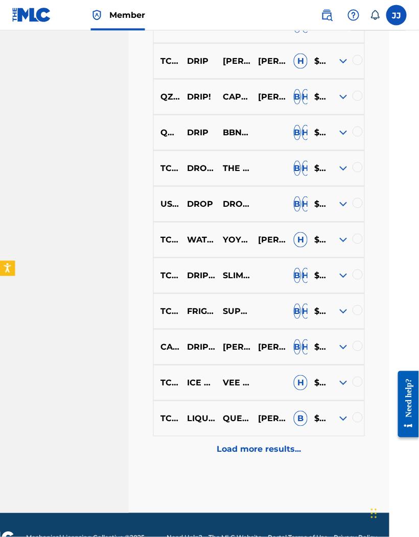
click at [334, 317] on div at bounding box center [346, 311] width 35 height 12
click at [334, 311] on div at bounding box center [346, 311] width 35 height 12
click at [341, 316] on img at bounding box center [343, 311] width 12 height 12
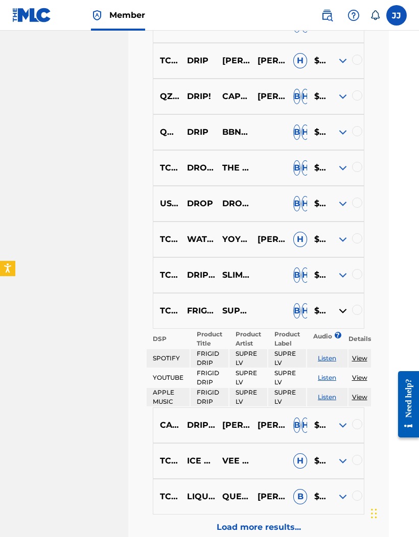
click at [338, 279] on img at bounding box center [342, 275] width 12 height 12
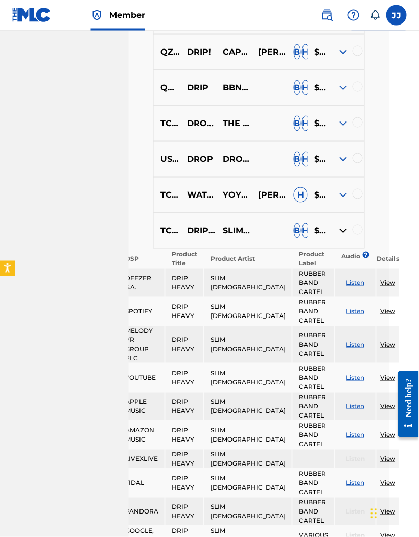
scroll to position [852, 30]
click at [329, 165] on div at bounding box center [346, 159] width 35 height 12
click at [337, 165] on img at bounding box center [343, 159] width 12 height 12
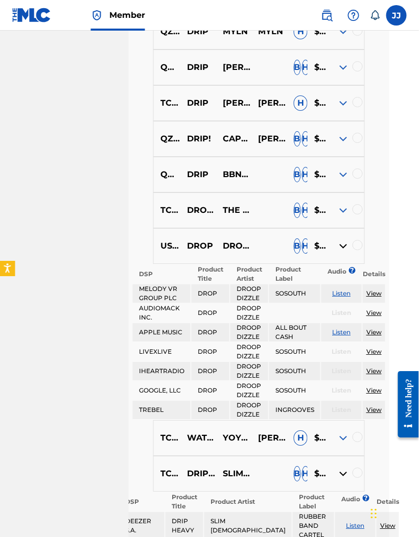
click at [337, 211] on img at bounding box center [343, 210] width 12 height 12
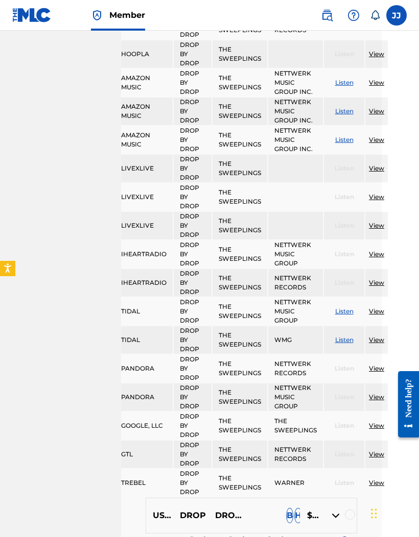
scroll to position [1258, 42]
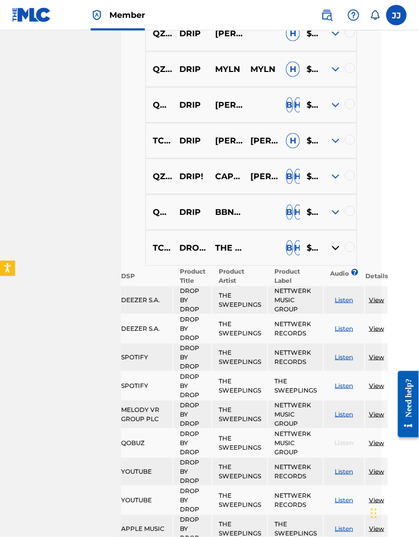
click at [329, 216] on img at bounding box center [335, 212] width 12 height 12
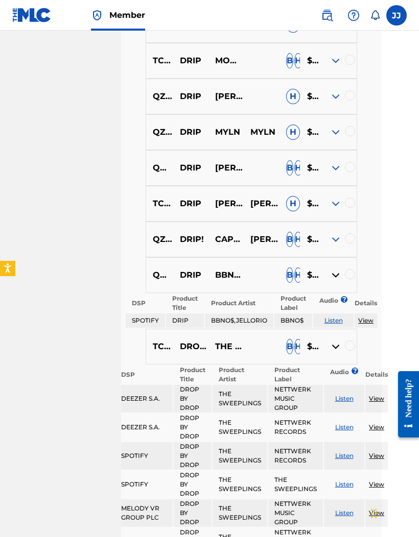
scroll to position [662, 42]
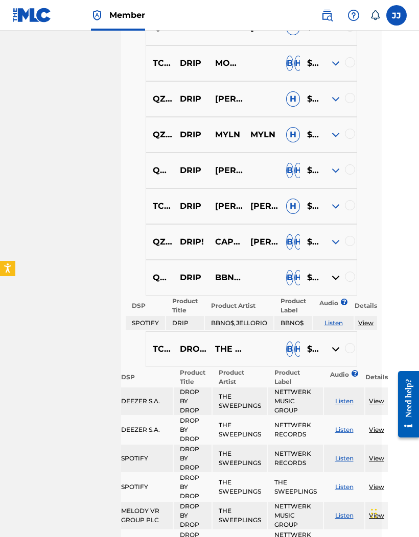
click at [329, 175] on img at bounding box center [335, 170] width 12 height 12
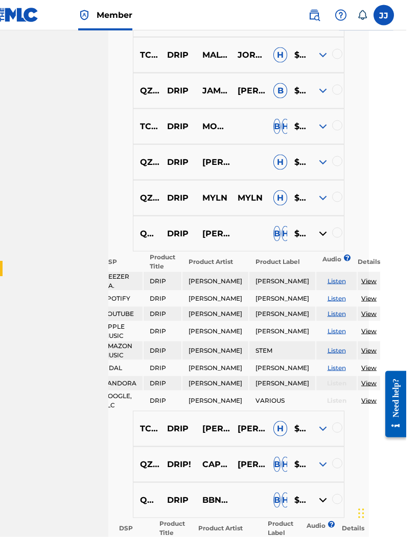
scroll to position [592, 42]
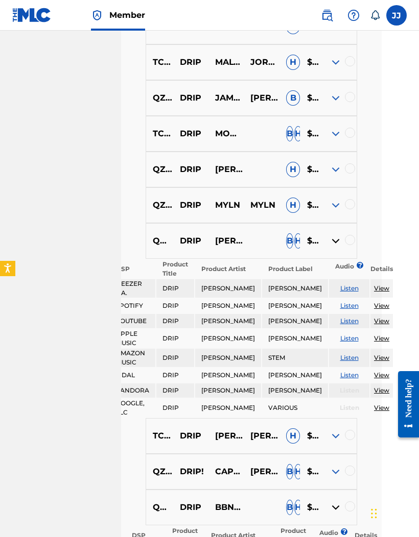
click at [336, 169] on div "QZDA71855334 DRIP [PERSON_NAME],BOSS STATUS GUNNA H $$$$$" at bounding box center [250, 170] width 211 height 36
click at [330, 174] on img at bounding box center [335, 169] width 12 height 12
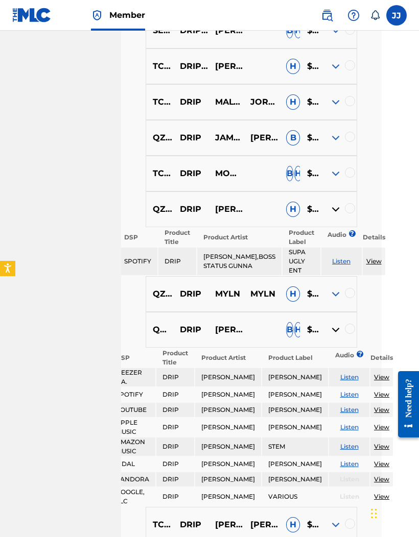
scroll to position [551, 42]
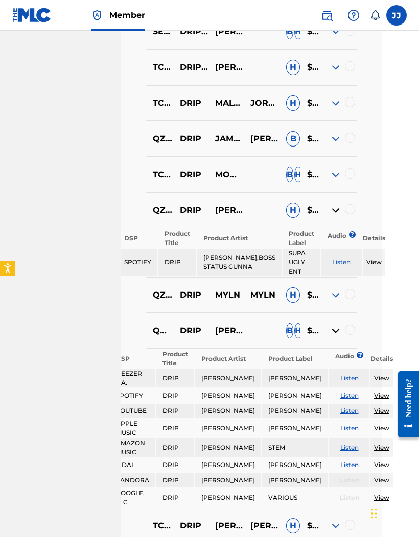
click at [331, 176] on img at bounding box center [335, 174] width 12 height 12
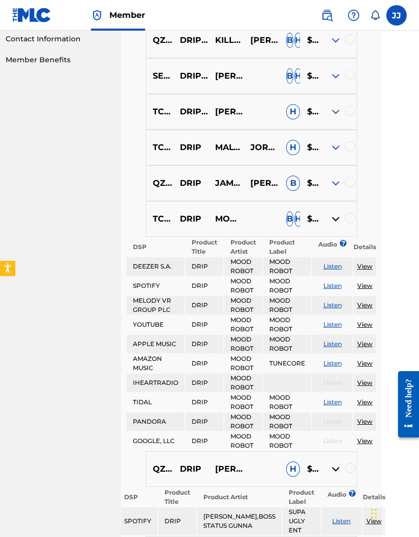
scroll to position [499, 42]
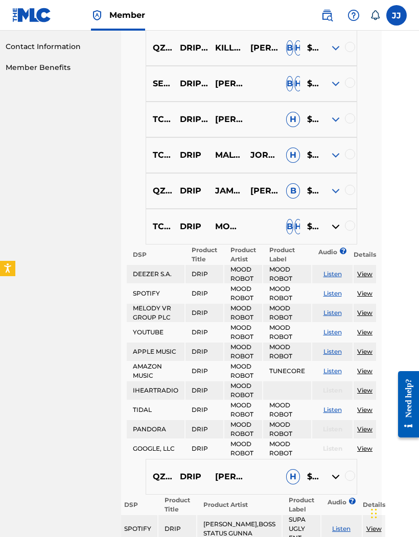
click at [329, 125] on img at bounding box center [335, 119] width 12 height 12
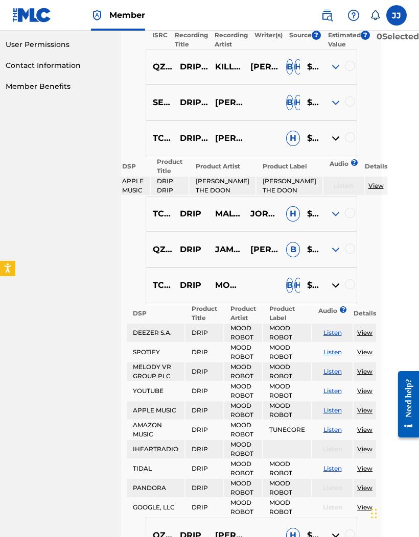
scroll to position [445, 42]
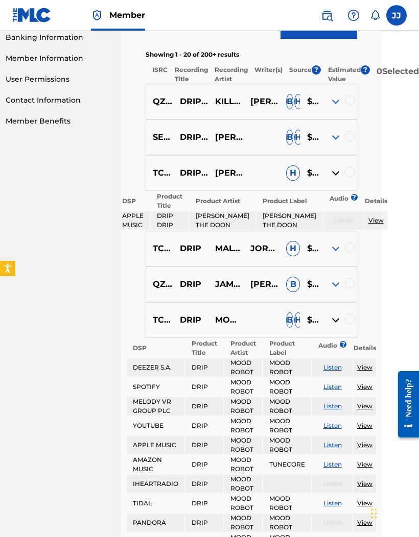
click at [332, 143] on img at bounding box center [335, 137] width 12 height 12
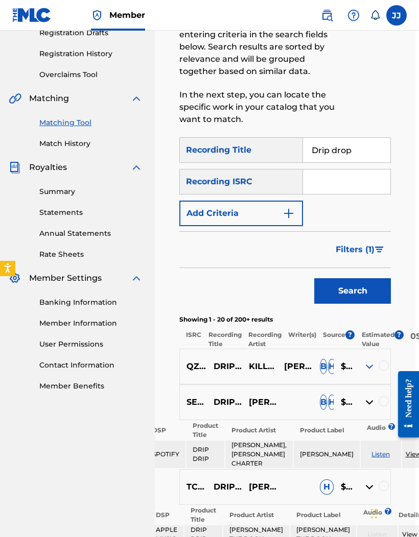
scroll to position [197, 4]
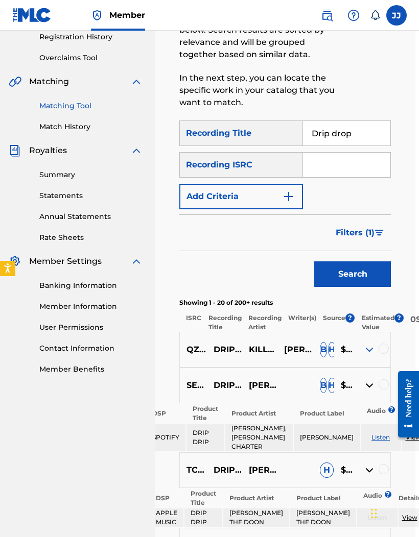
click at [354, 117] on div at bounding box center [366, 3] width 48 height 236
click at [365, 134] on input "Drip drop" at bounding box center [346, 133] width 87 height 24
type input "D"
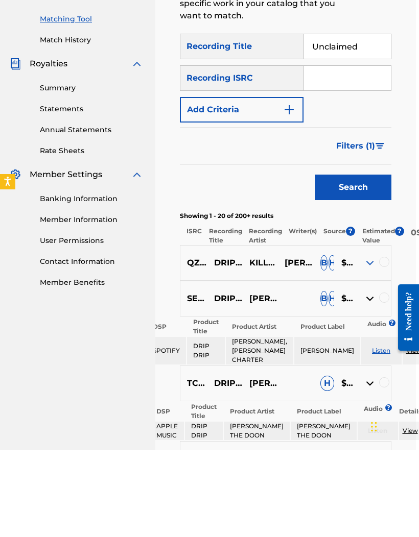
click at [379, 261] on button "Search" at bounding box center [352, 274] width 77 height 26
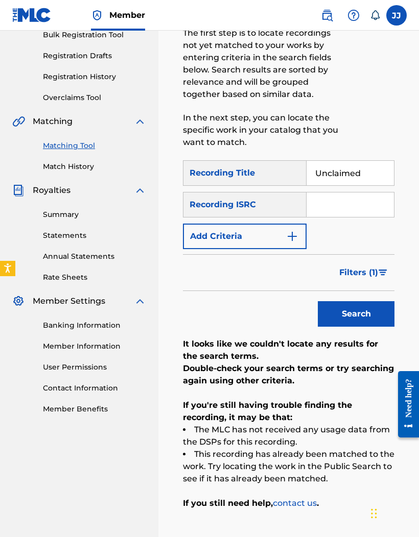
click at [362, 314] on button "Search" at bounding box center [355, 314] width 77 height 26
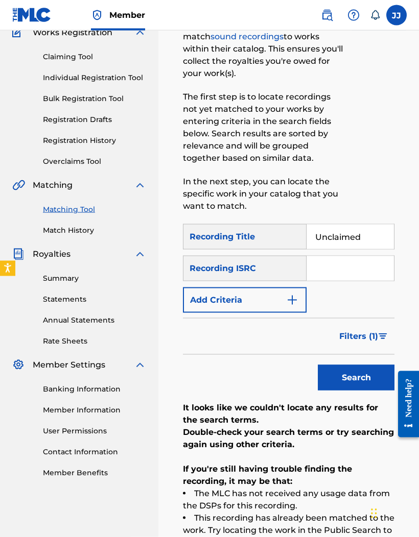
scroll to position [94, 0]
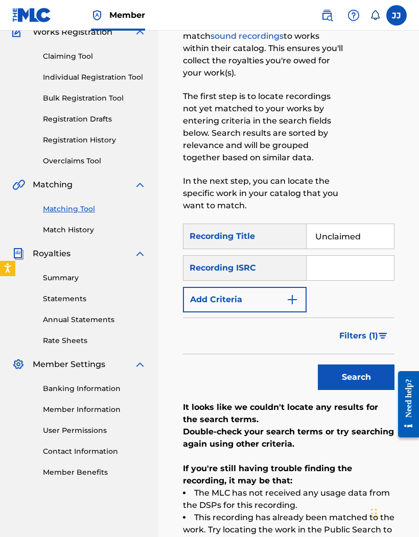
click at [366, 236] on input "Unclaimed" at bounding box center [349, 236] width 87 height 24
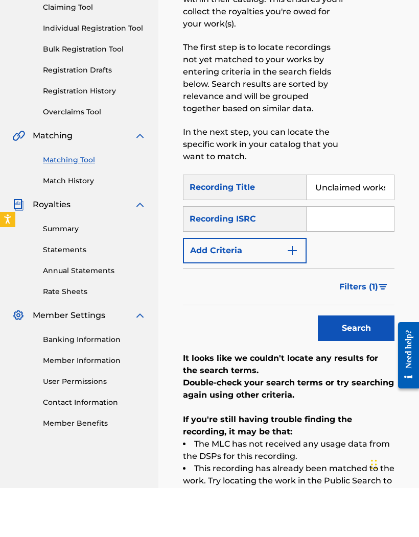
type input "Unclaimed works"
click at [350, 364] on button "Search" at bounding box center [355, 377] width 77 height 26
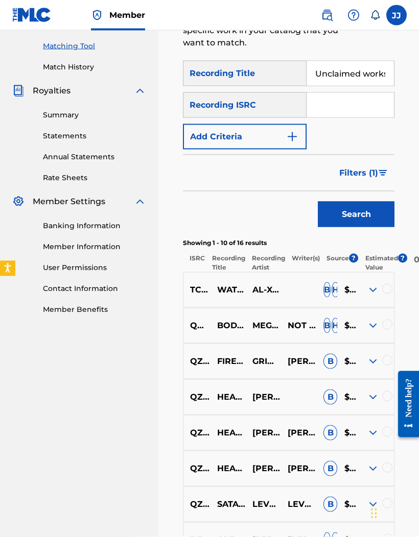
scroll to position [257, 0]
click at [371, 294] on img at bounding box center [372, 289] width 12 height 12
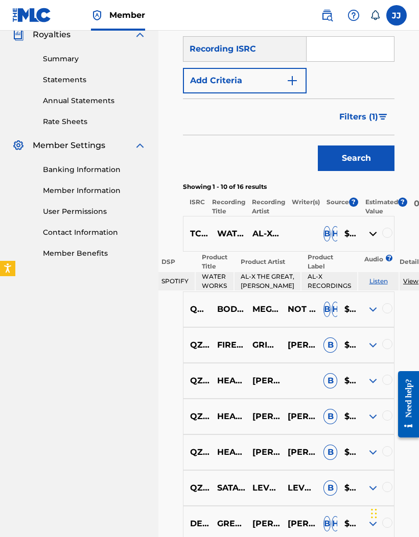
scroll to position [314, 0]
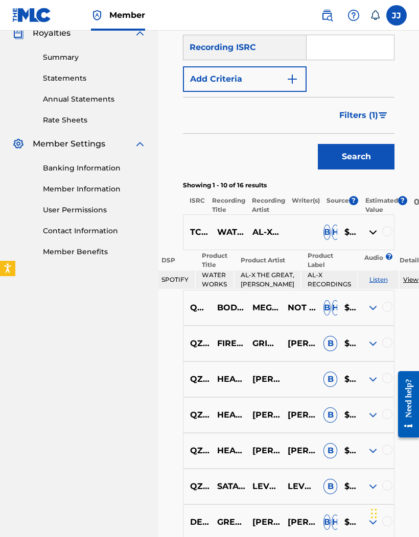
click at [367, 385] on img at bounding box center [372, 379] width 12 height 12
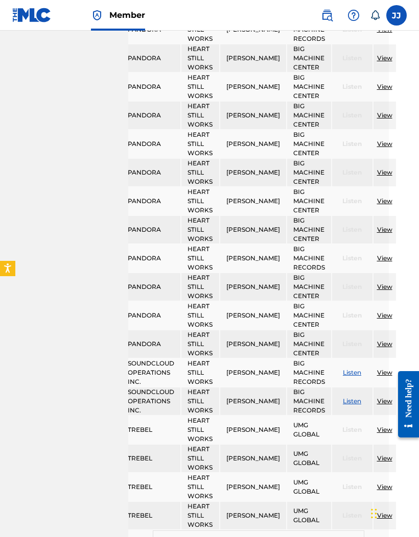
scroll to position [2053, 30]
